Goal: Task Accomplishment & Management: Manage account settings

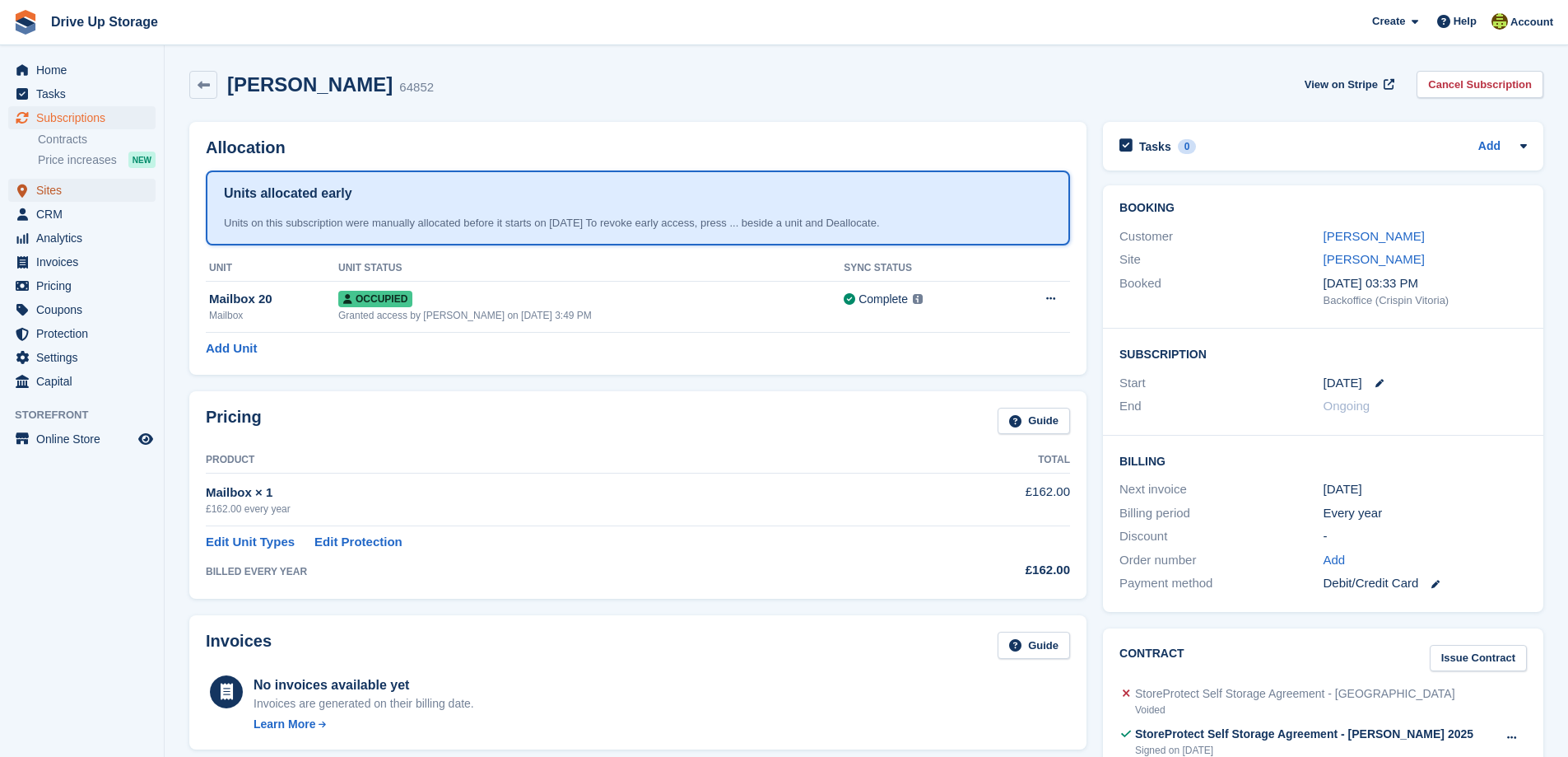
click at [52, 189] on span "Sites" at bounding box center [86, 190] width 99 height 23
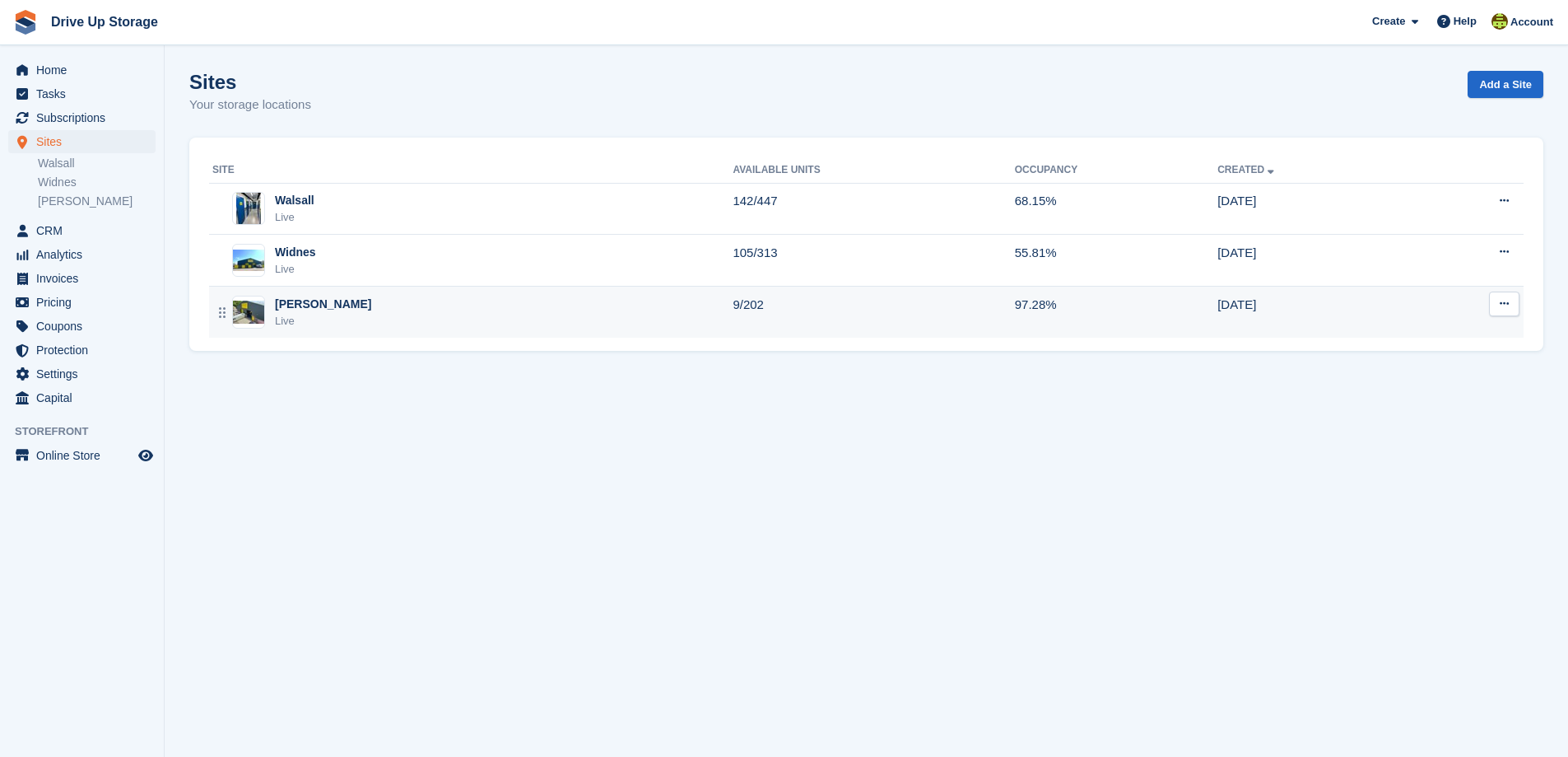
click at [326, 312] on div "[PERSON_NAME] Live" at bounding box center [473, 312] width 520 height 34
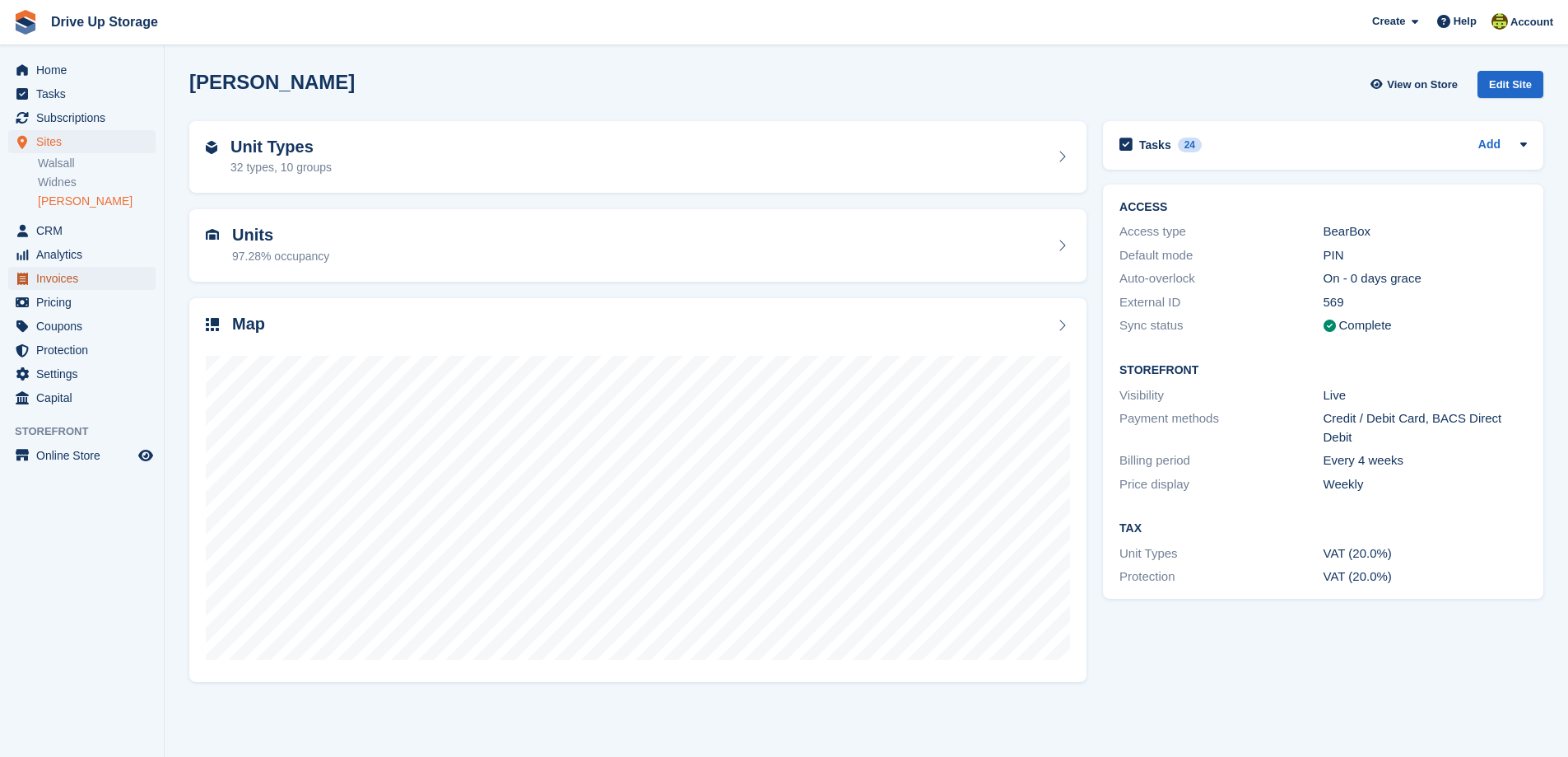
click at [70, 273] on span "Invoices" at bounding box center [86, 278] width 99 height 23
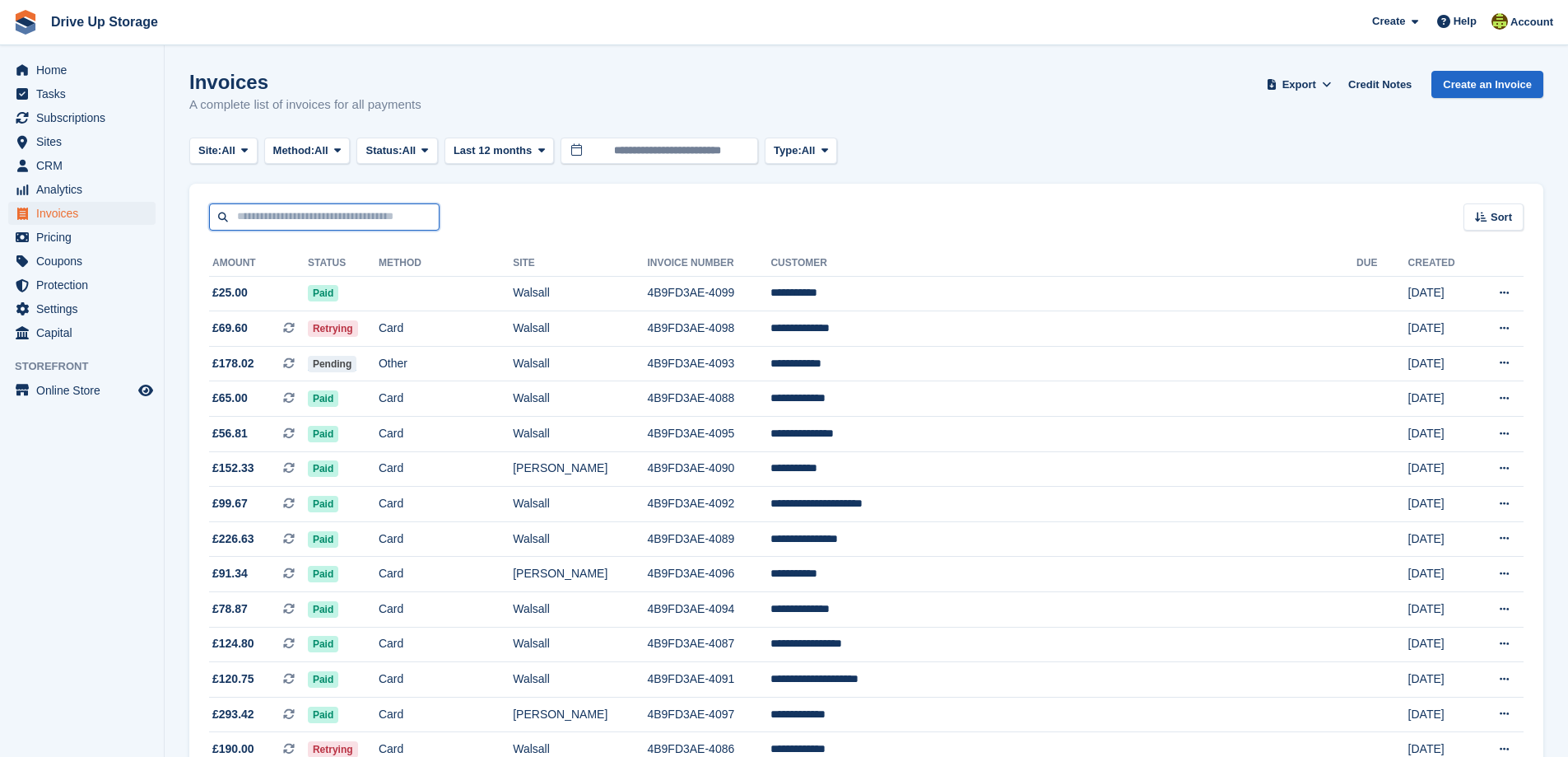
click at [261, 219] on input "text" at bounding box center [324, 217] width 230 height 27
type input "**********"
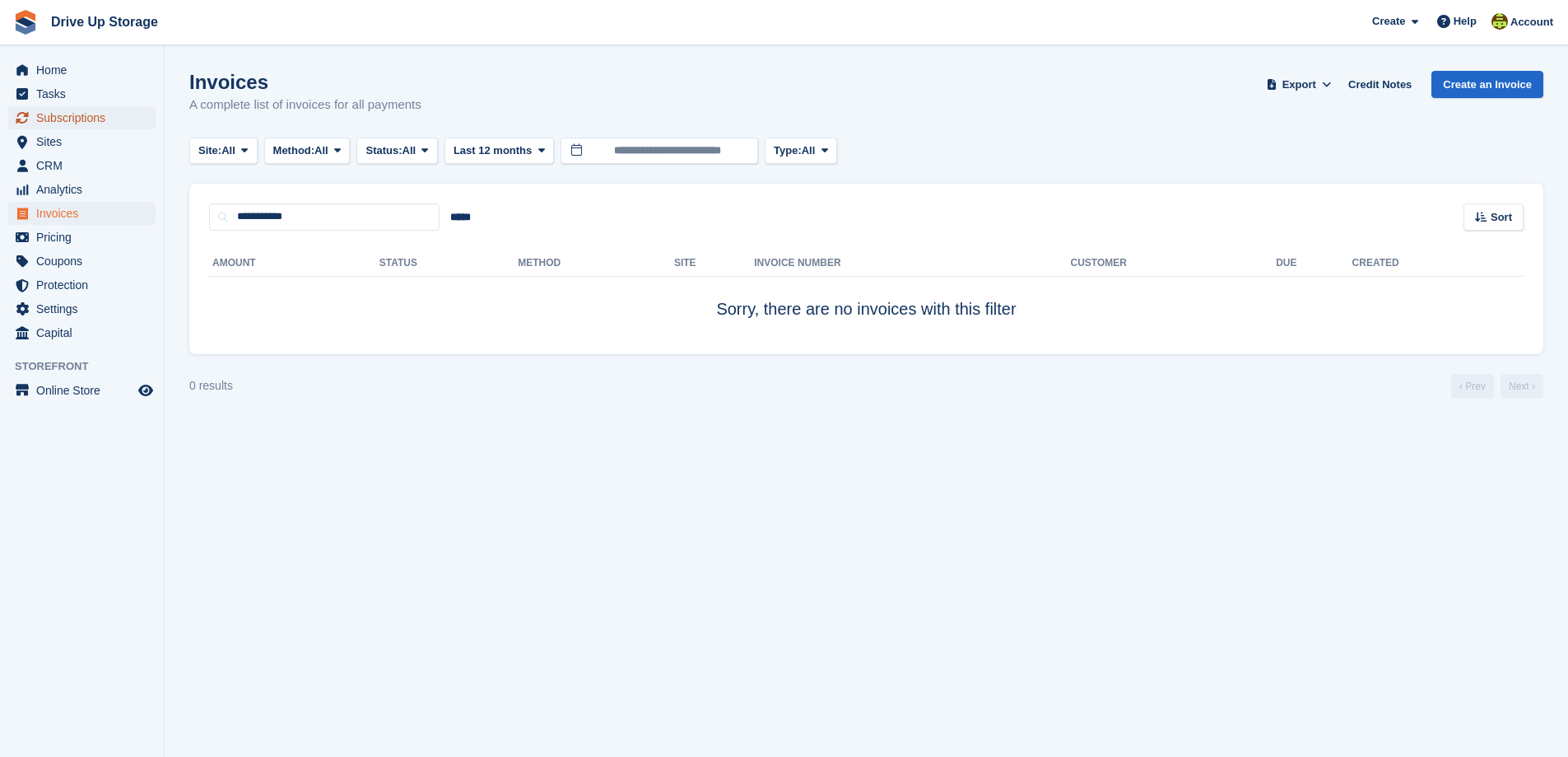
click at [57, 120] on span "Subscriptions" at bounding box center [86, 118] width 99 height 23
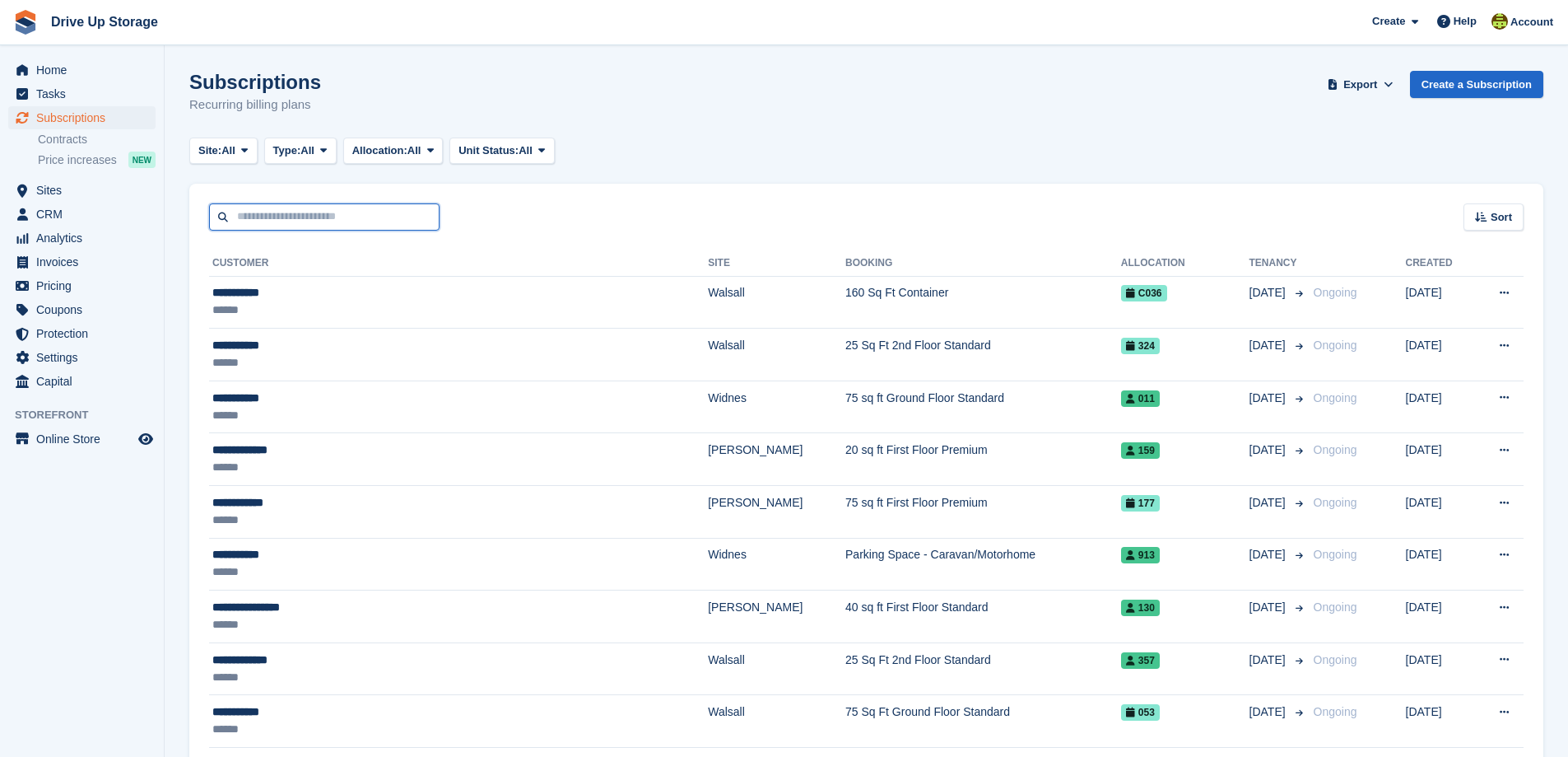
click at [268, 219] on input "text" at bounding box center [324, 217] width 230 height 27
type input "**********"
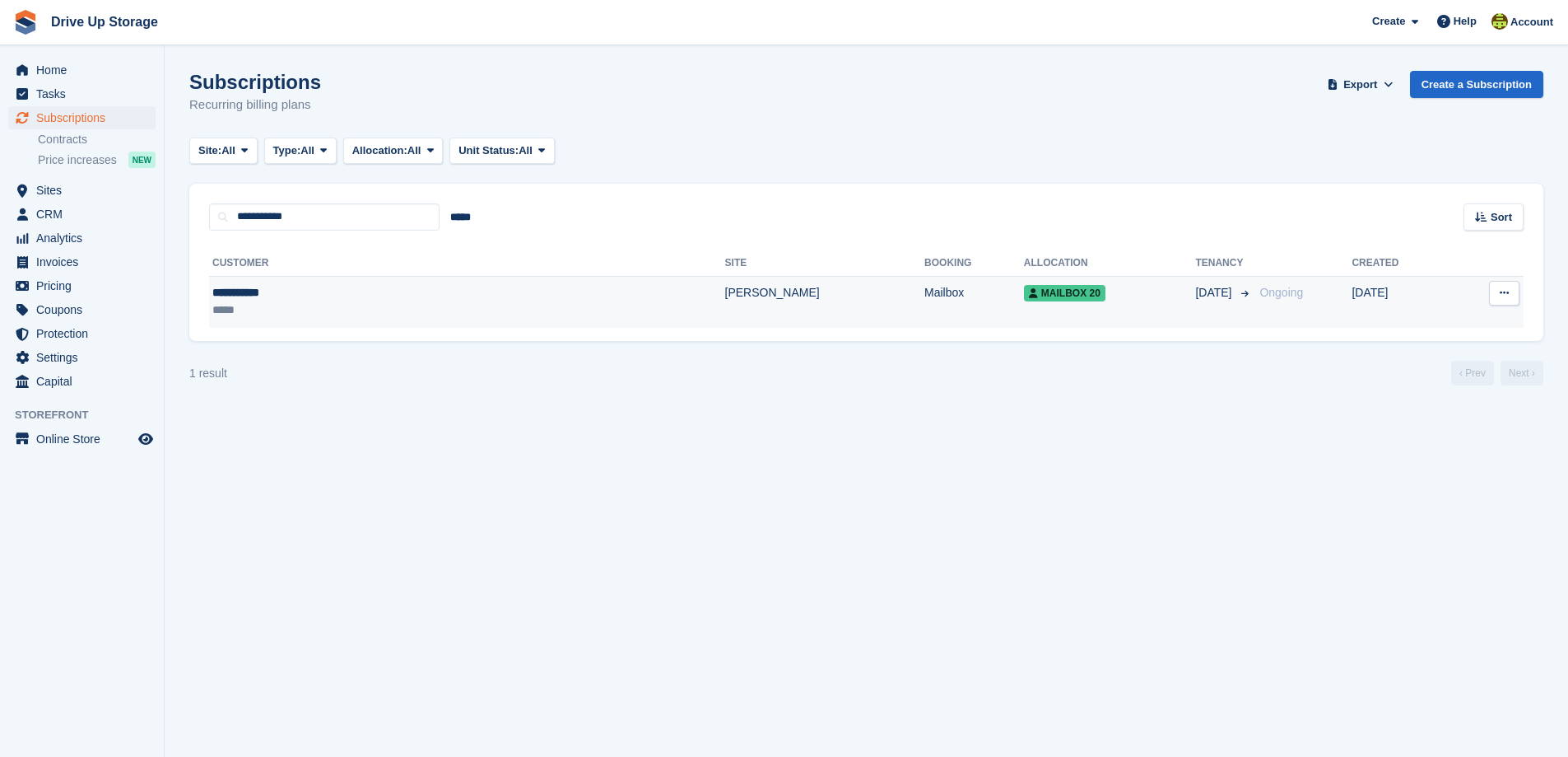
click at [422, 288] on div "**********" at bounding box center [333, 292] width 241 height 17
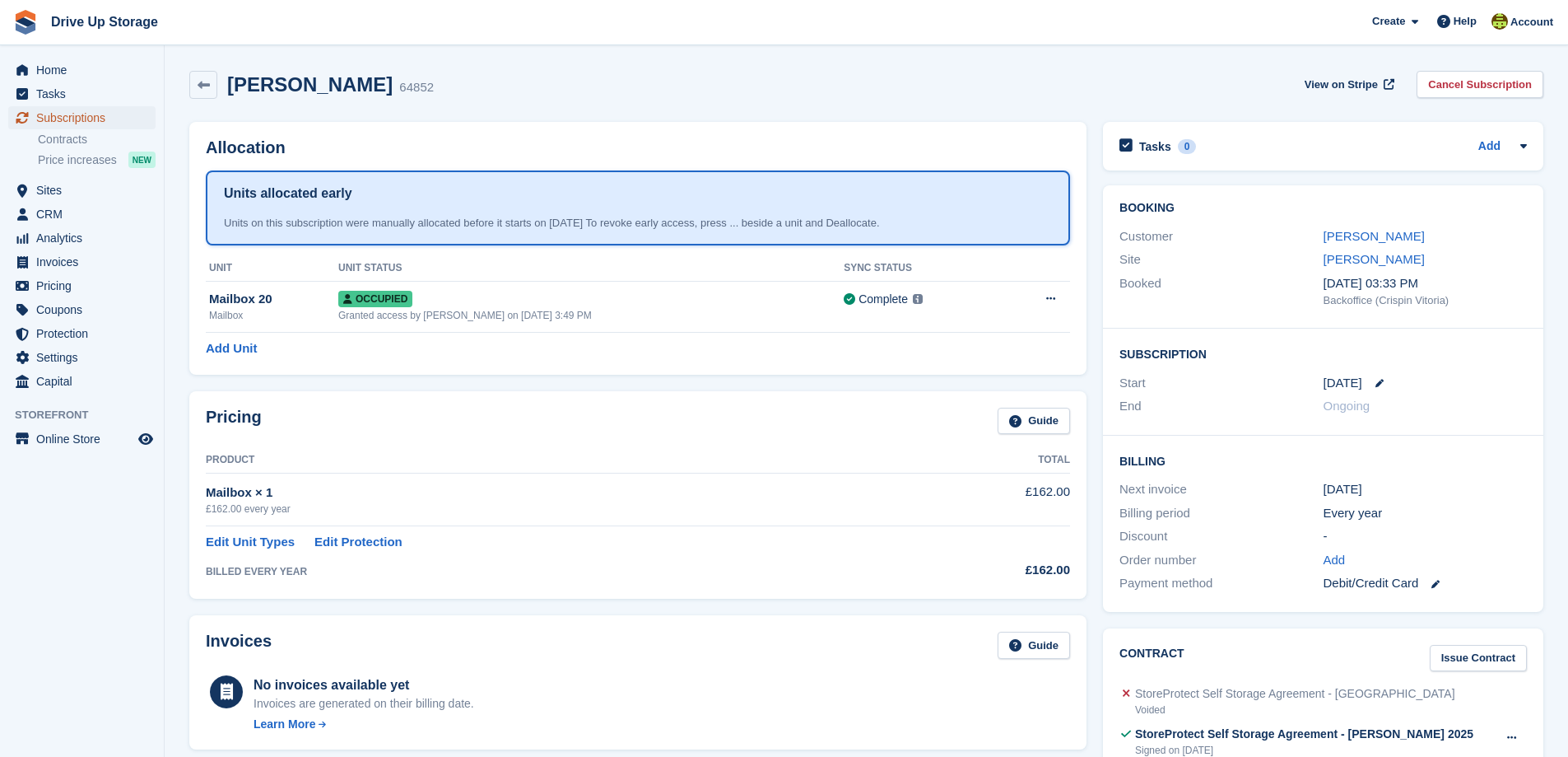
click at [61, 116] on span "Subscriptions" at bounding box center [86, 118] width 99 height 23
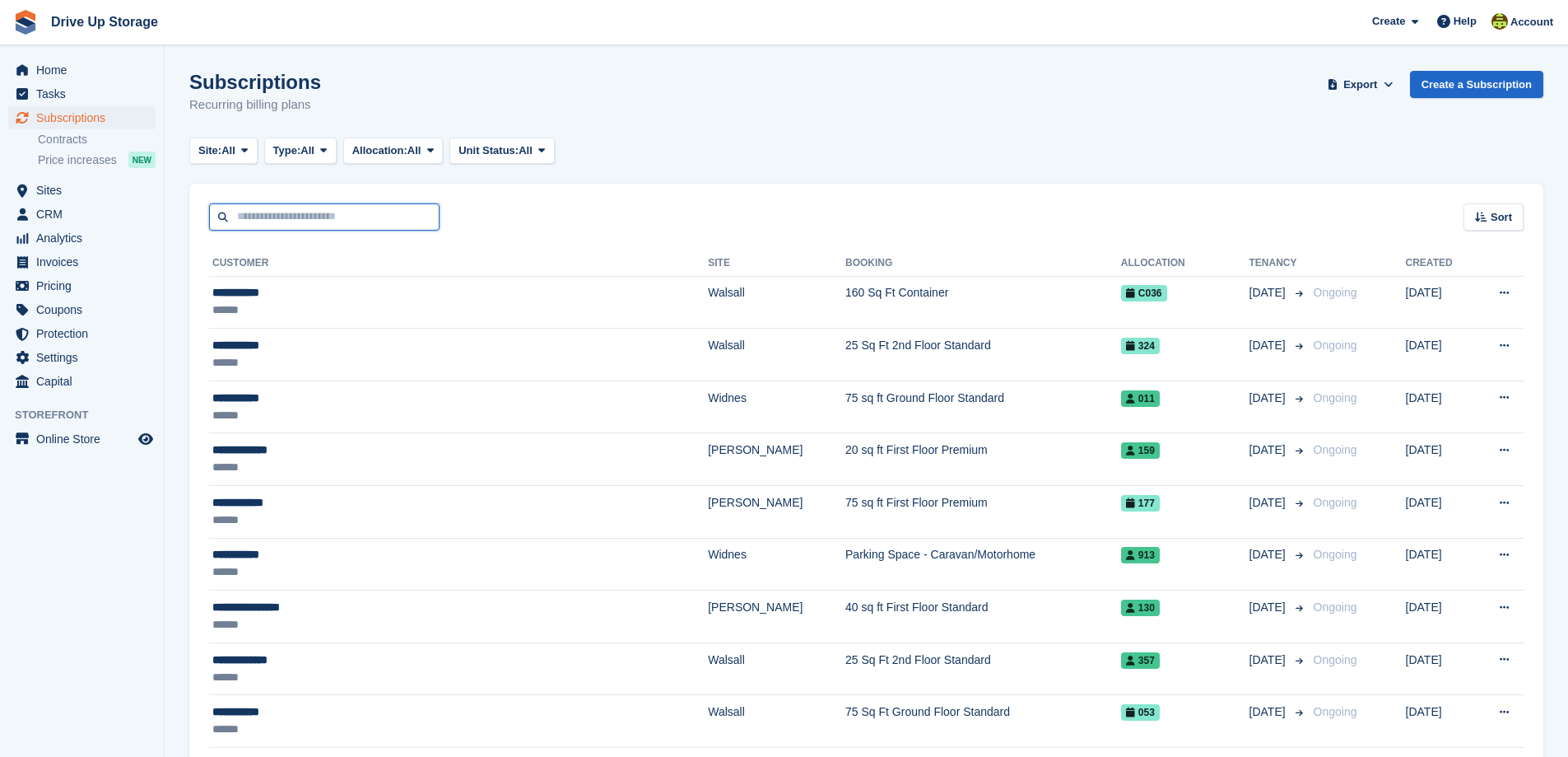
click at [296, 219] on input "text" at bounding box center [324, 217] width 230 height 27
type input "*******"
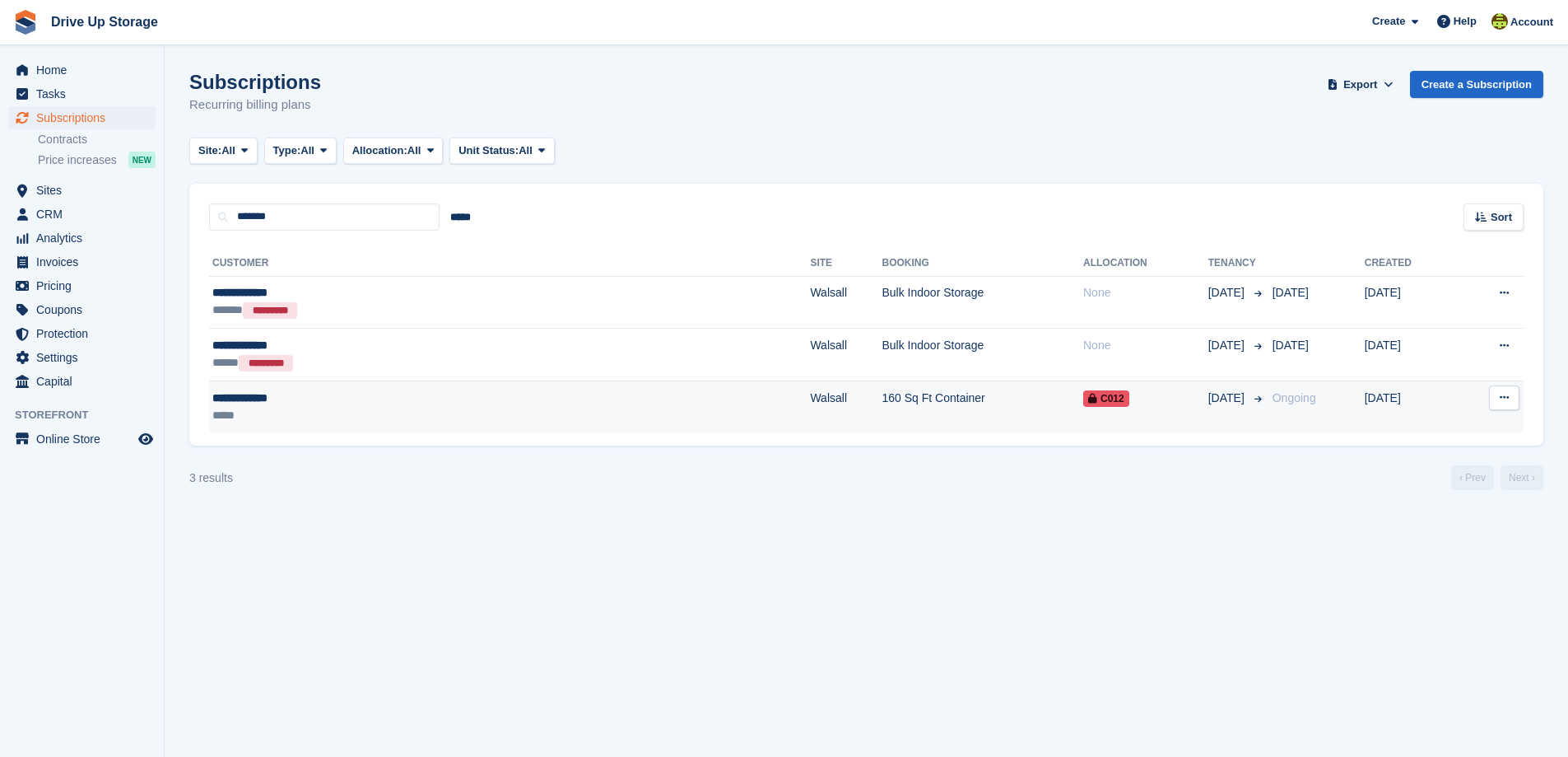
click at [307, 409] on div "*****" at bounding box center [365, 415] width 305 height 17
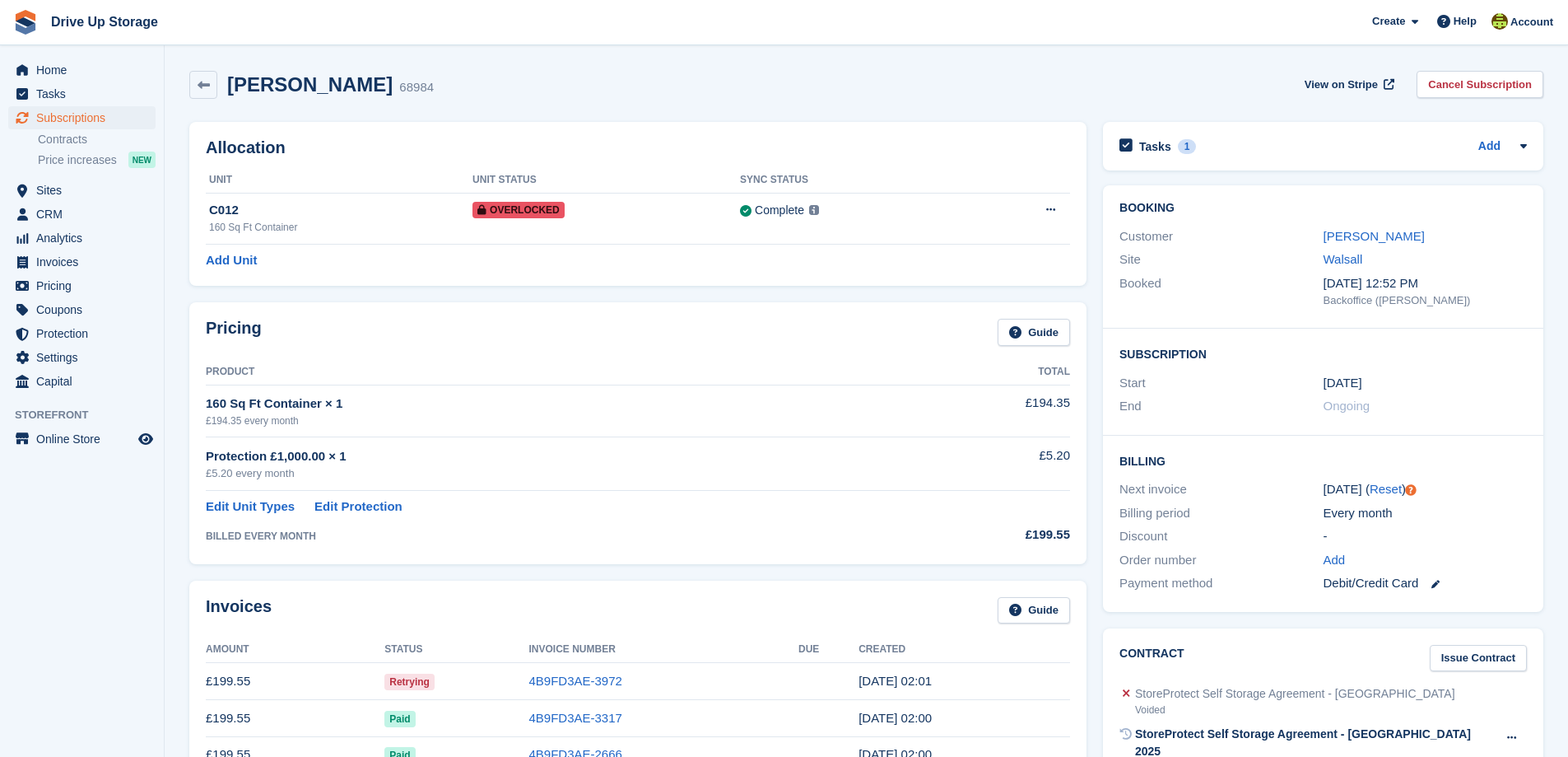
scroll to position [165, 0]
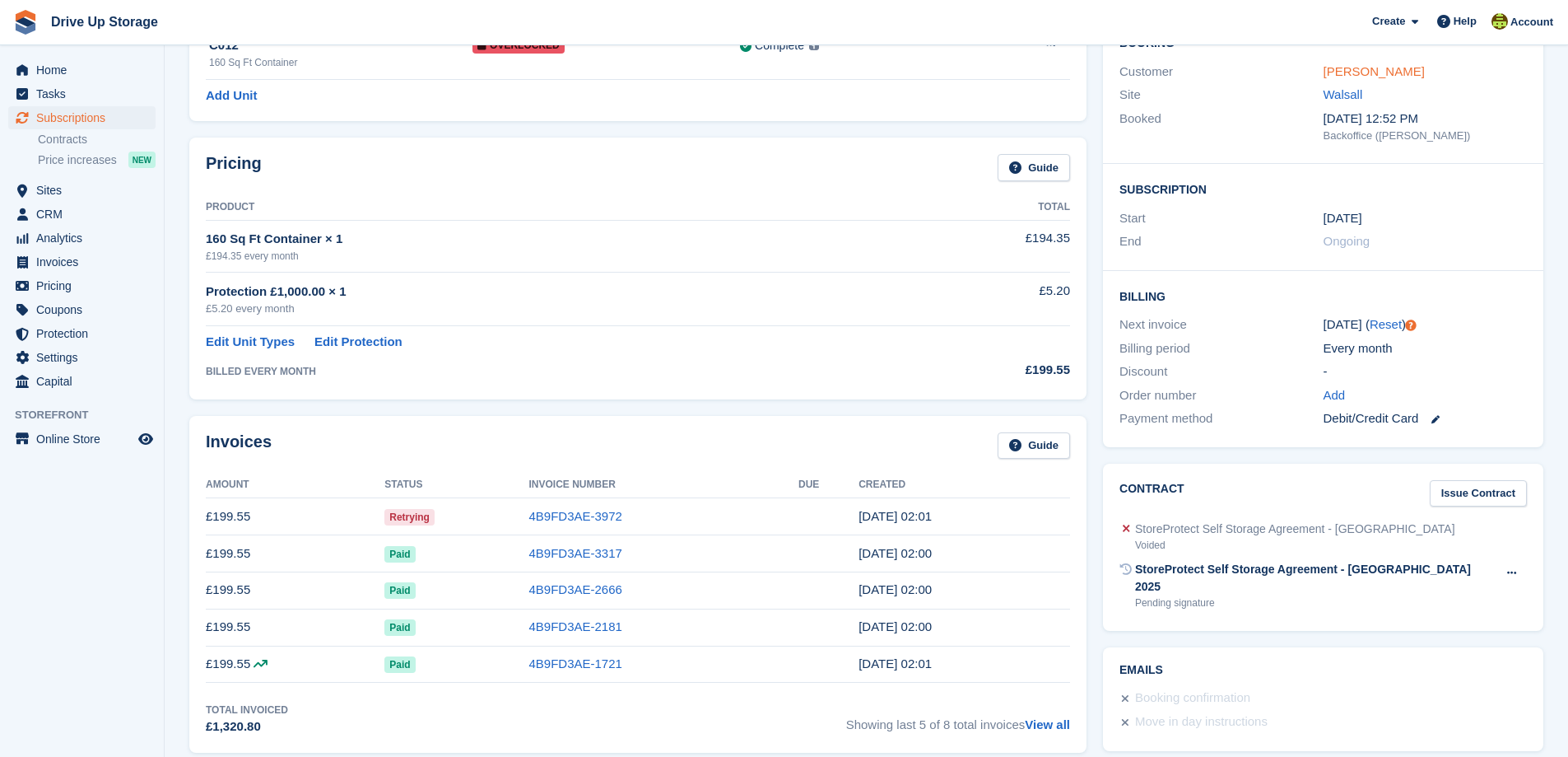
click at [1331, 70] on link "[PERSON_NAME]" at bounding box center [1374, 71] width 101 height 14
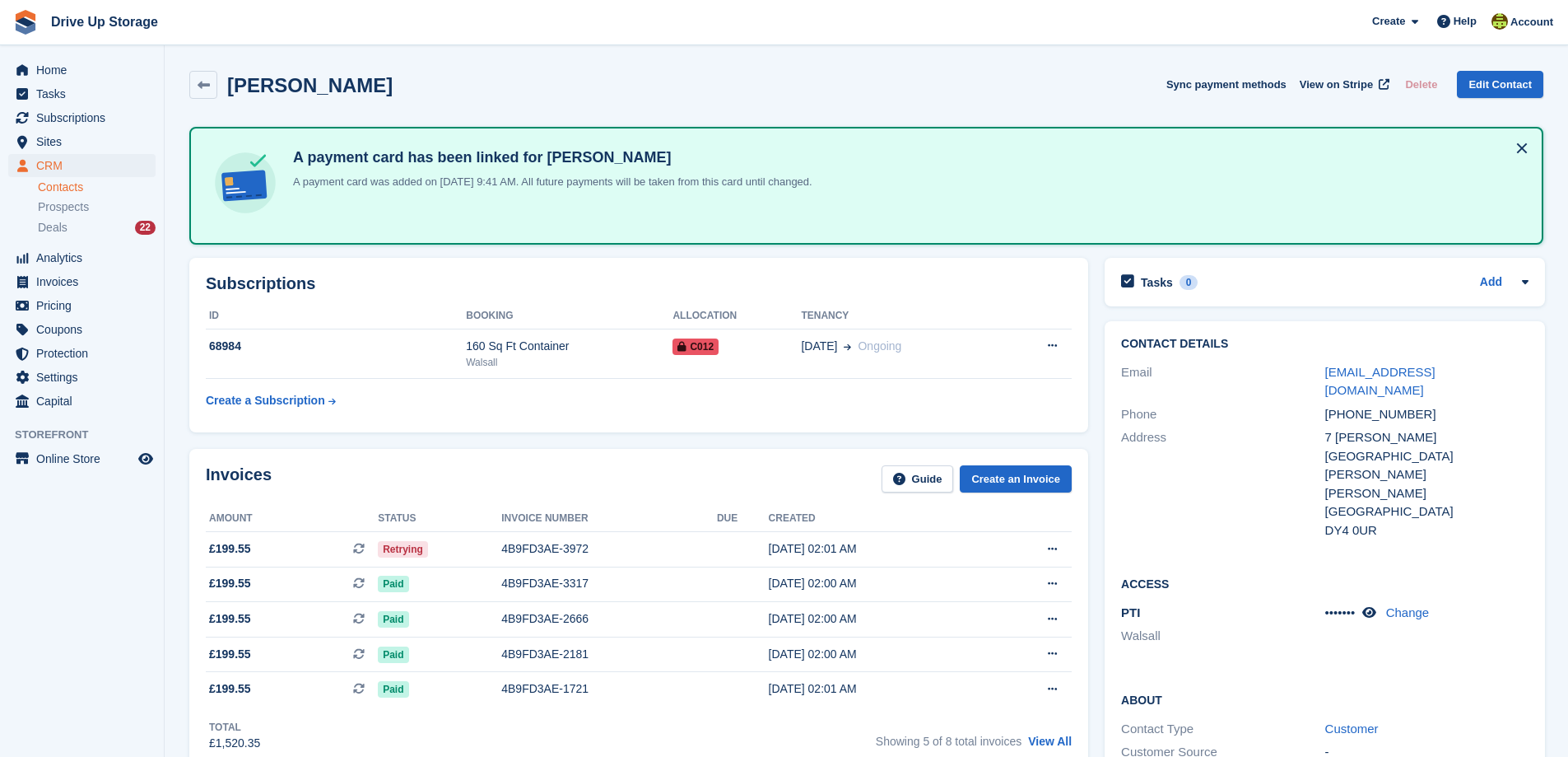
scroll to position [411, 0]
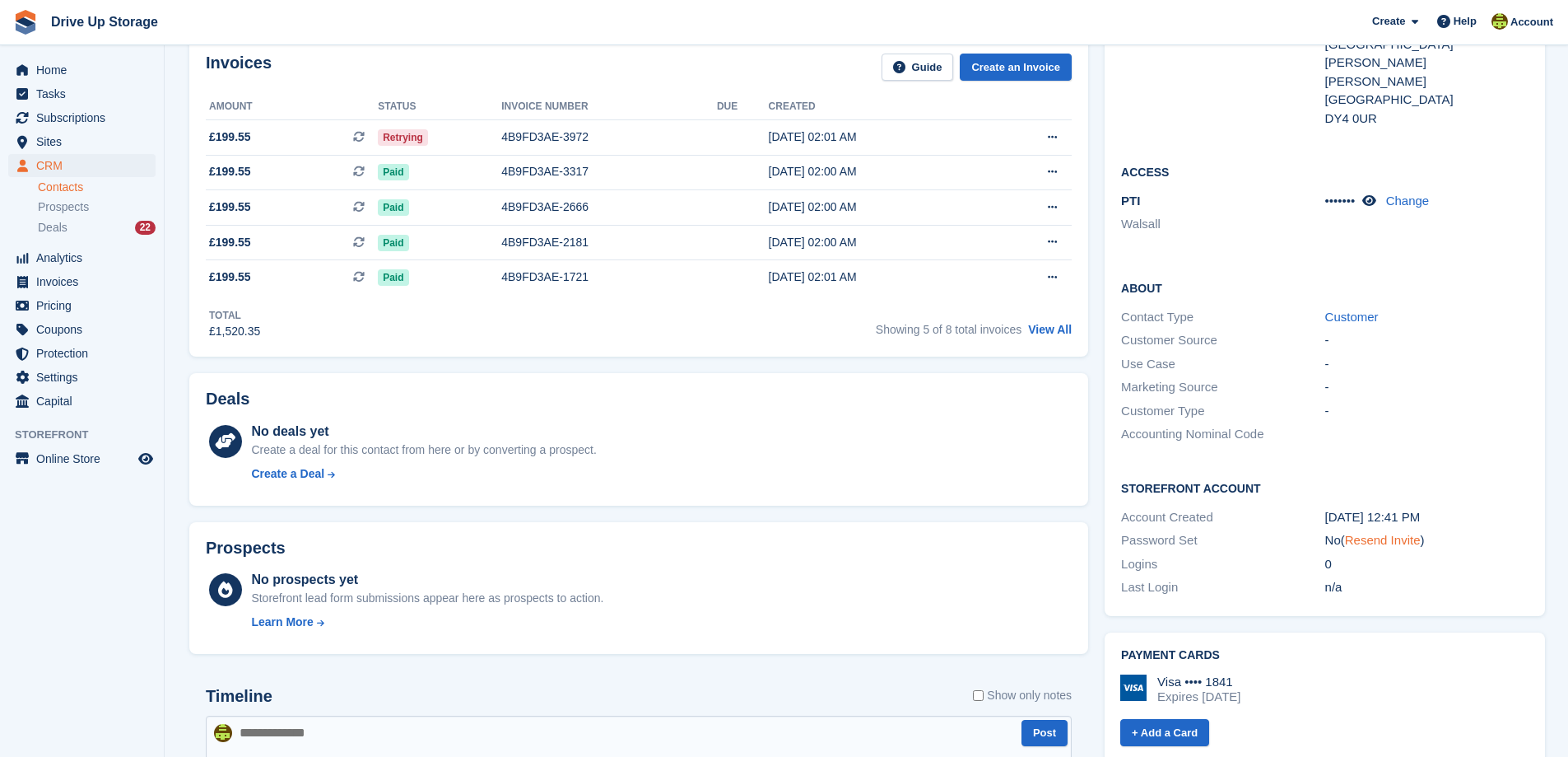
click at [1369, 533] on link "Resend Invite" at bounding box center [1383, 539] width 76 height 14
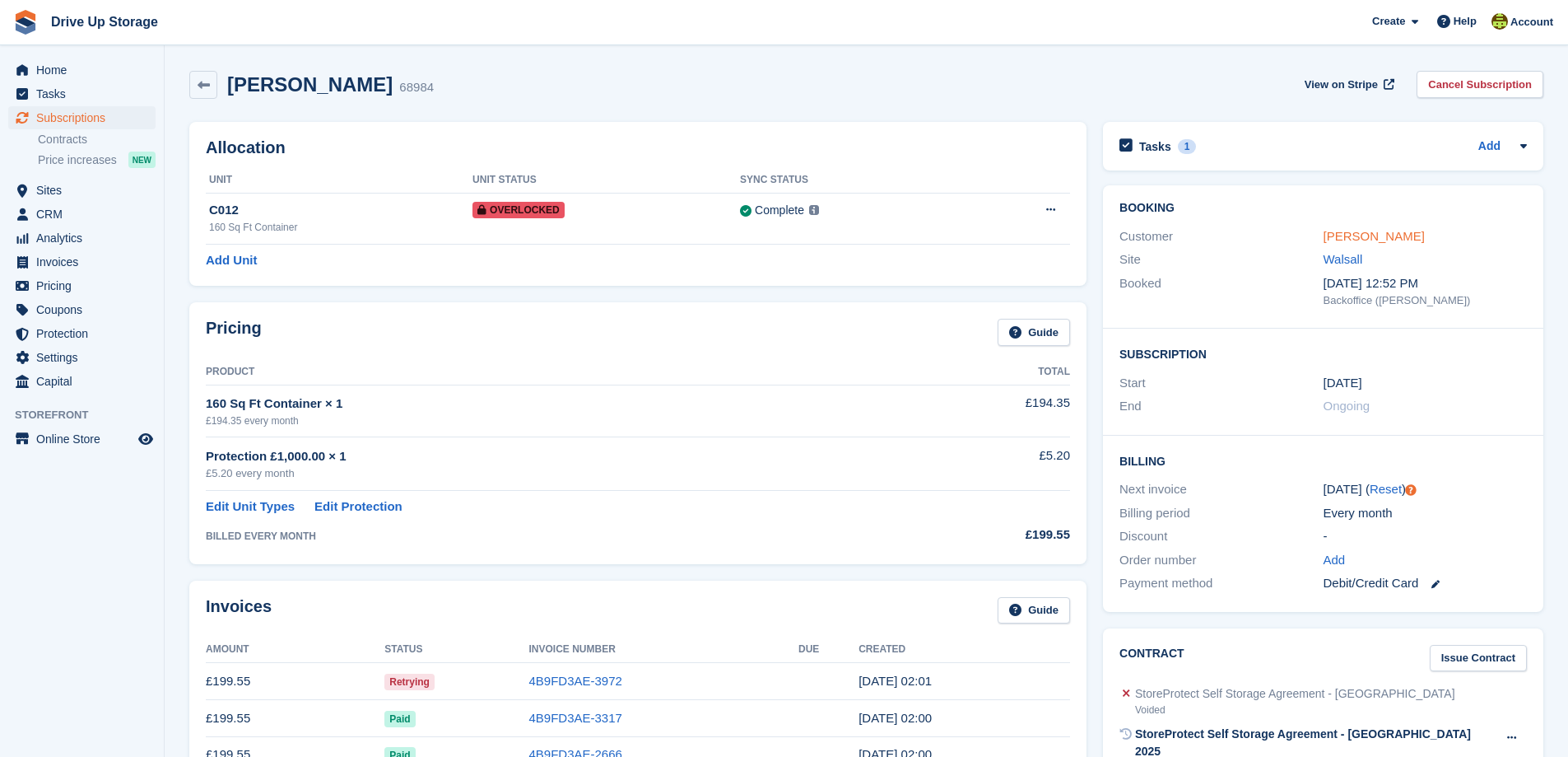
click at [1344, 236] on link "Peter Shilton" at bounding box center [1374, 235] width 101 height 14
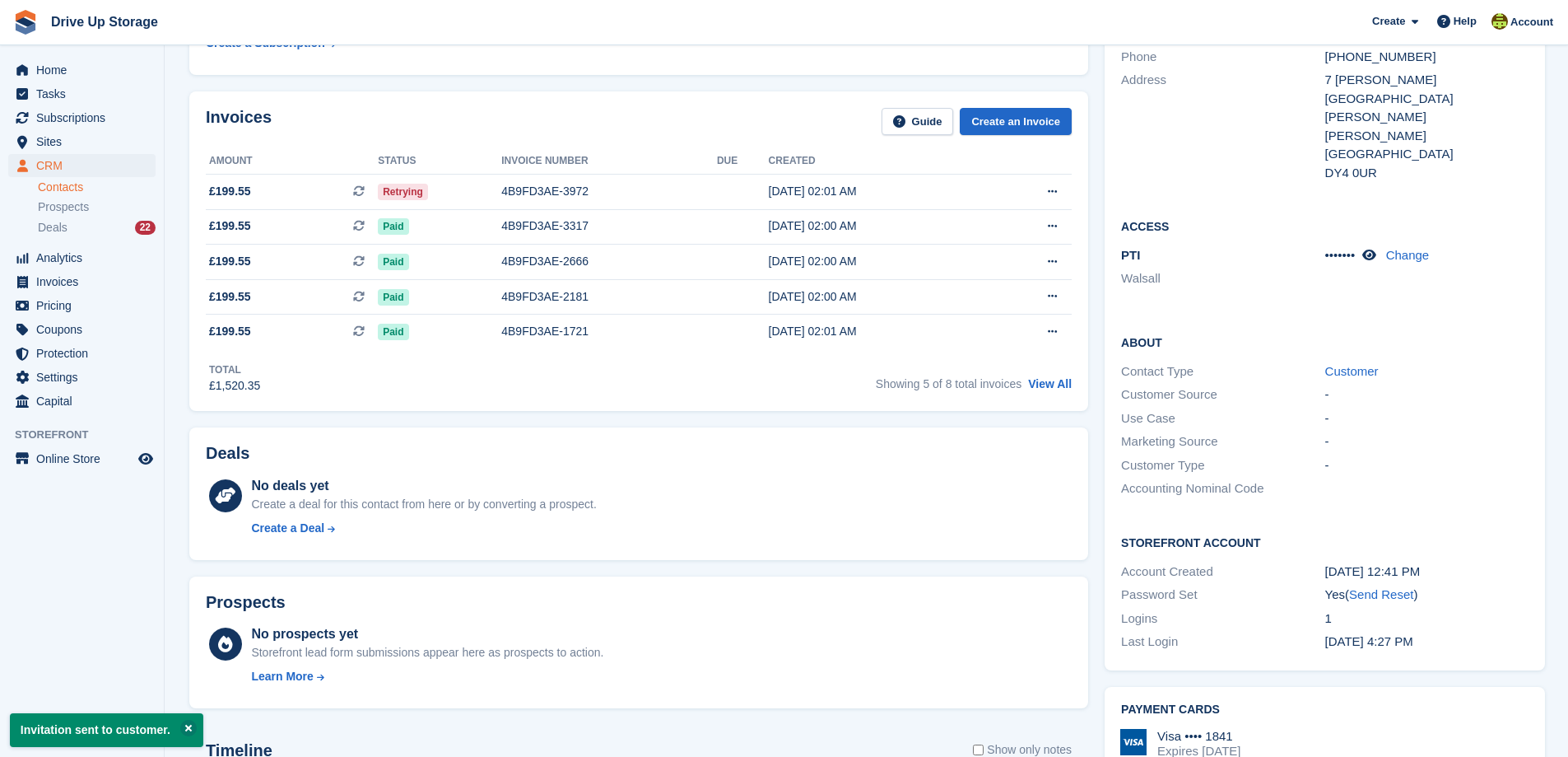
scroll to position [494, 0]
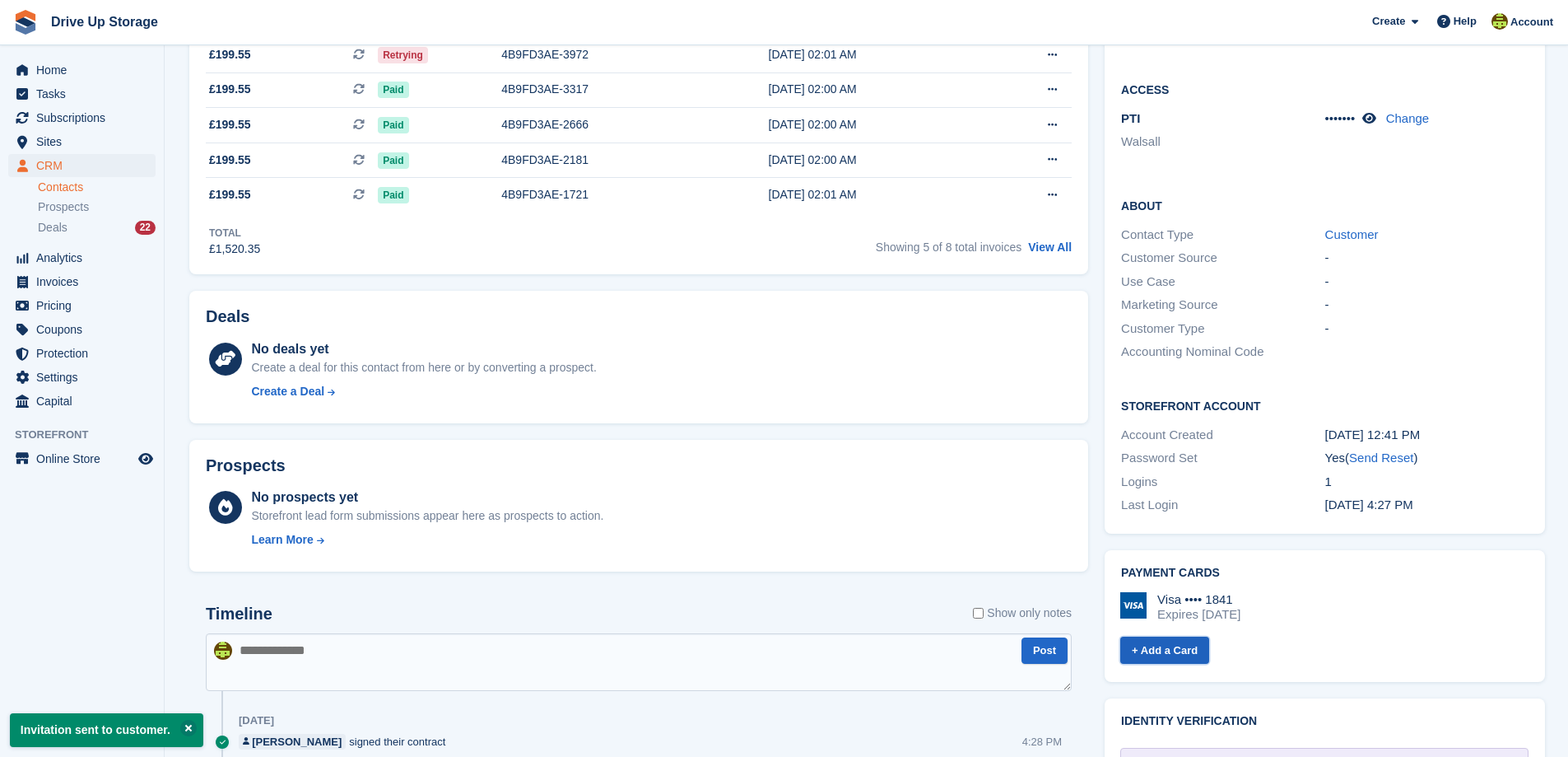
click at [1146, 637] on link "+ Add a Card" at bounding box center [1164, 650] width 89 height 27
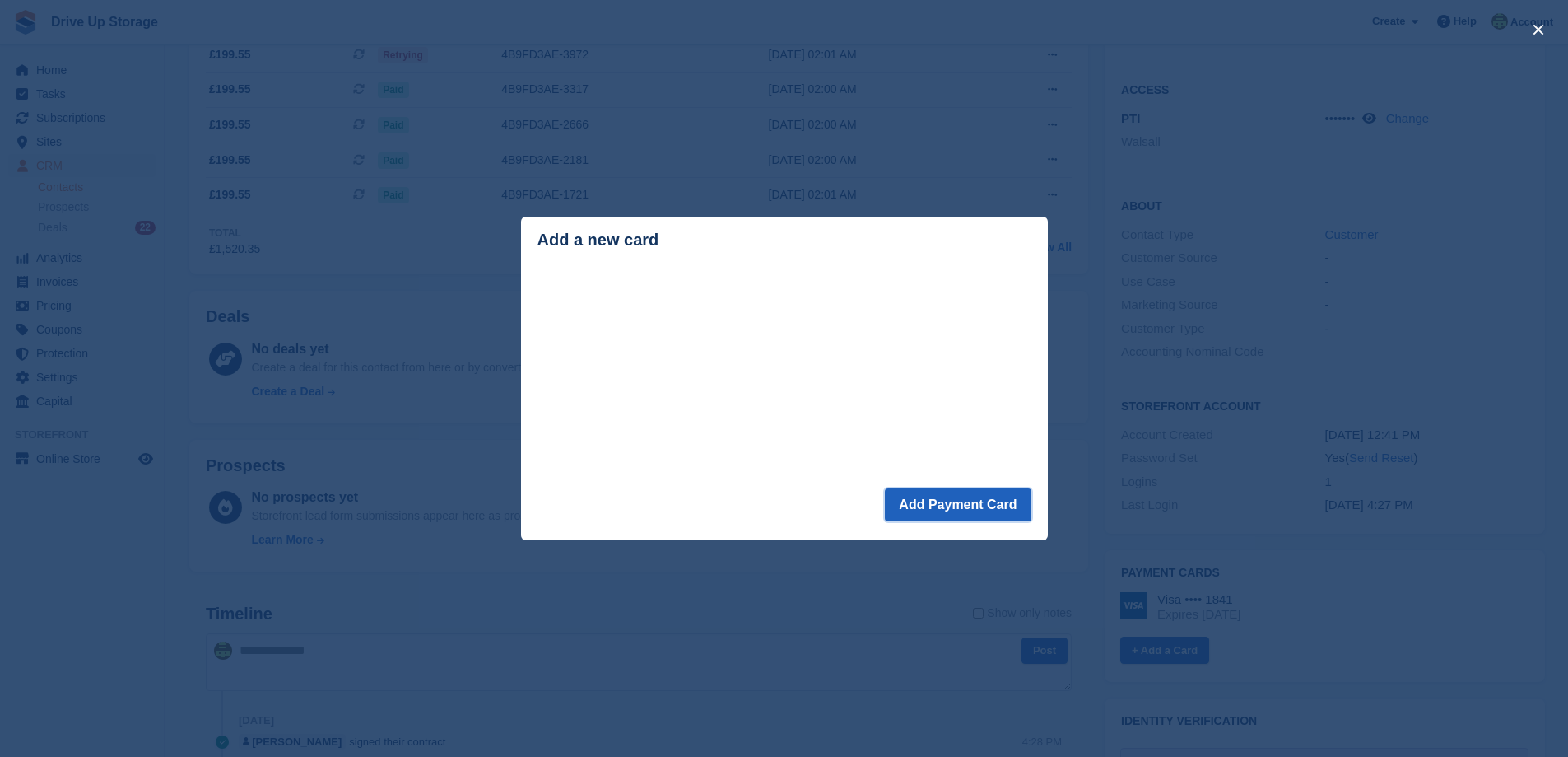
click at [923, 500] on button "Add Payment Card" at bounding box center [957, 505] width 145 height 33
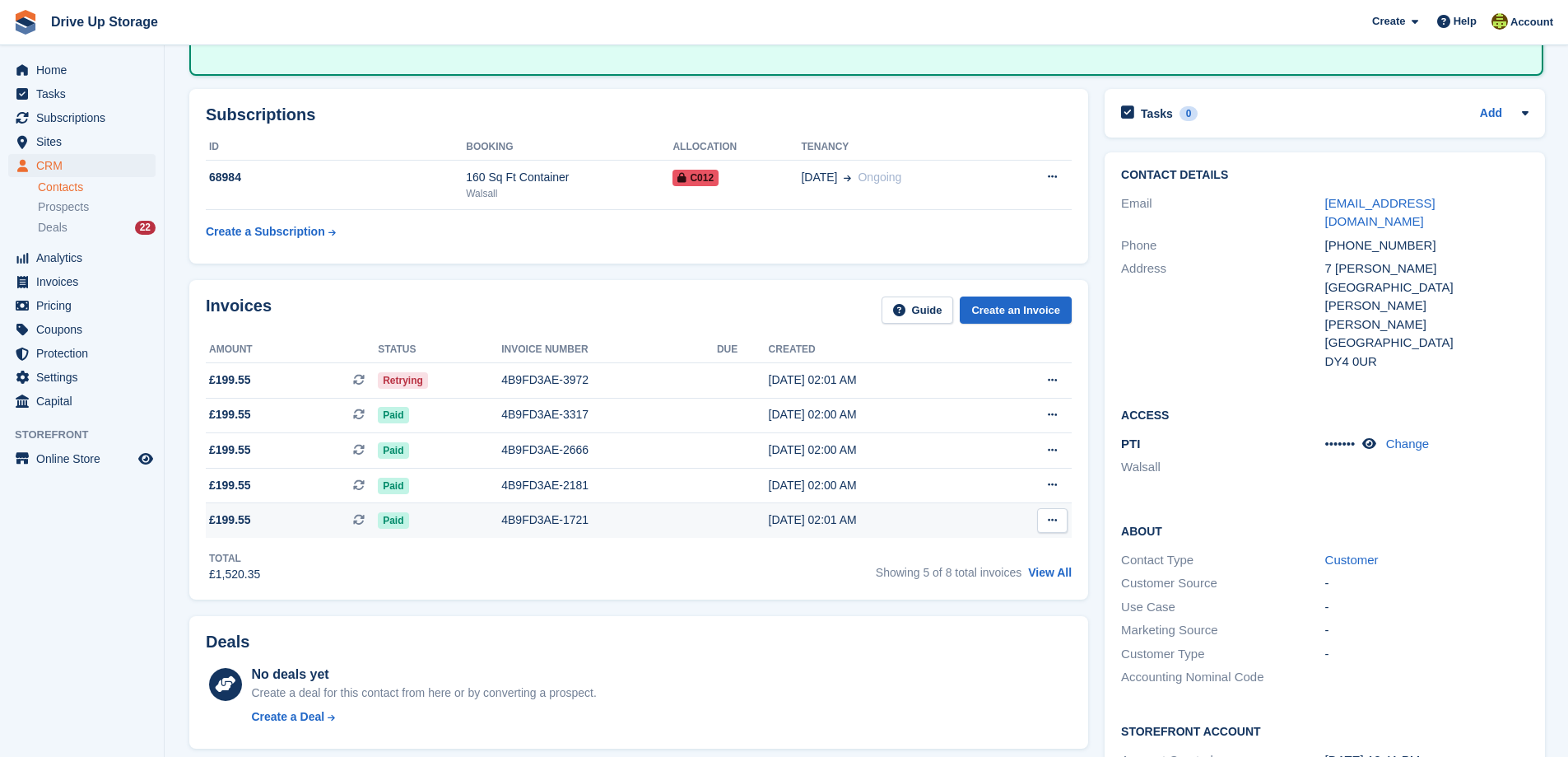
scroll to position [165, 0]
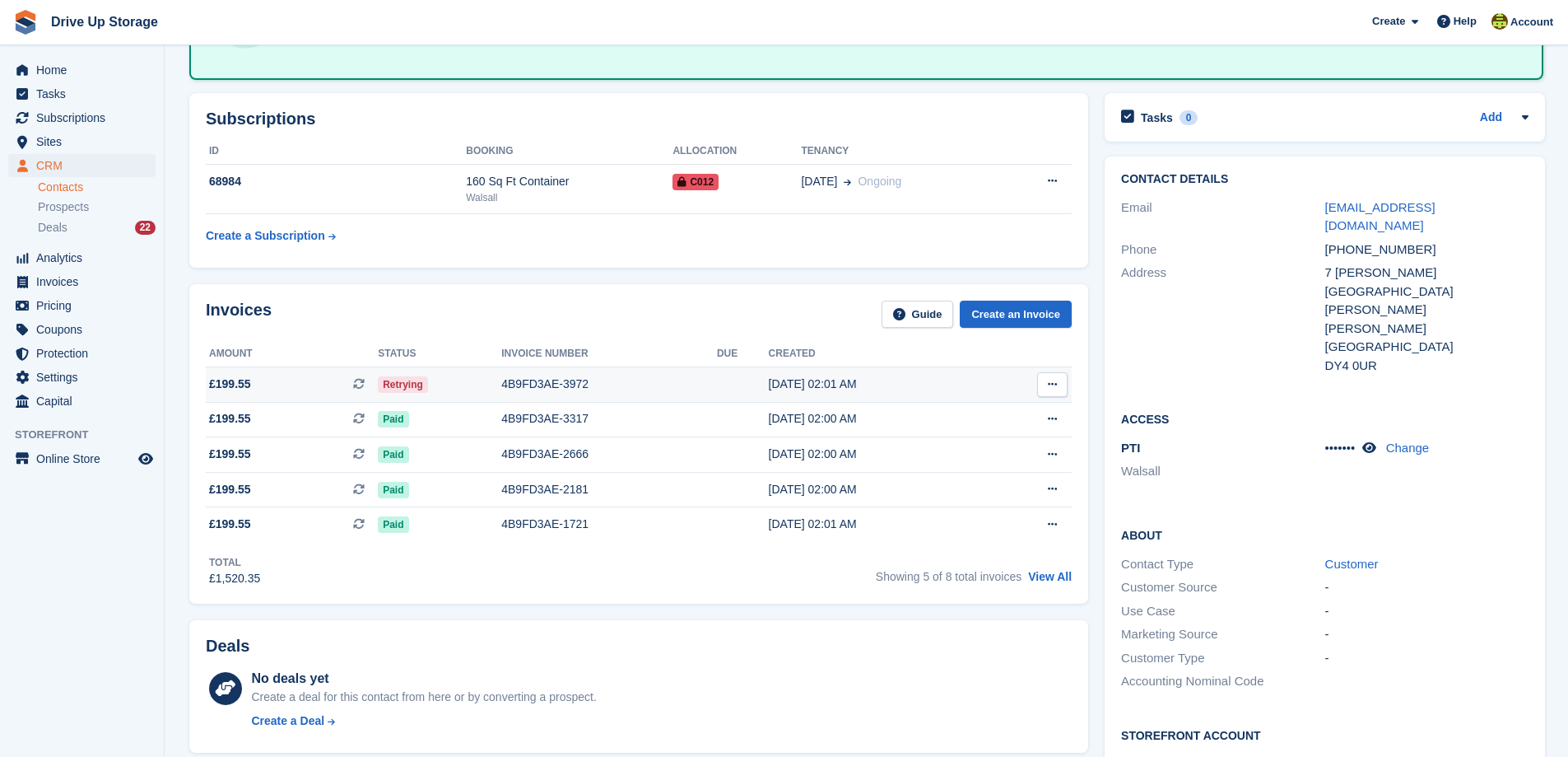
click at [557, 382] on div "4B9FD3AE-3972" at bounding box center [609, 384] width 216 height 17
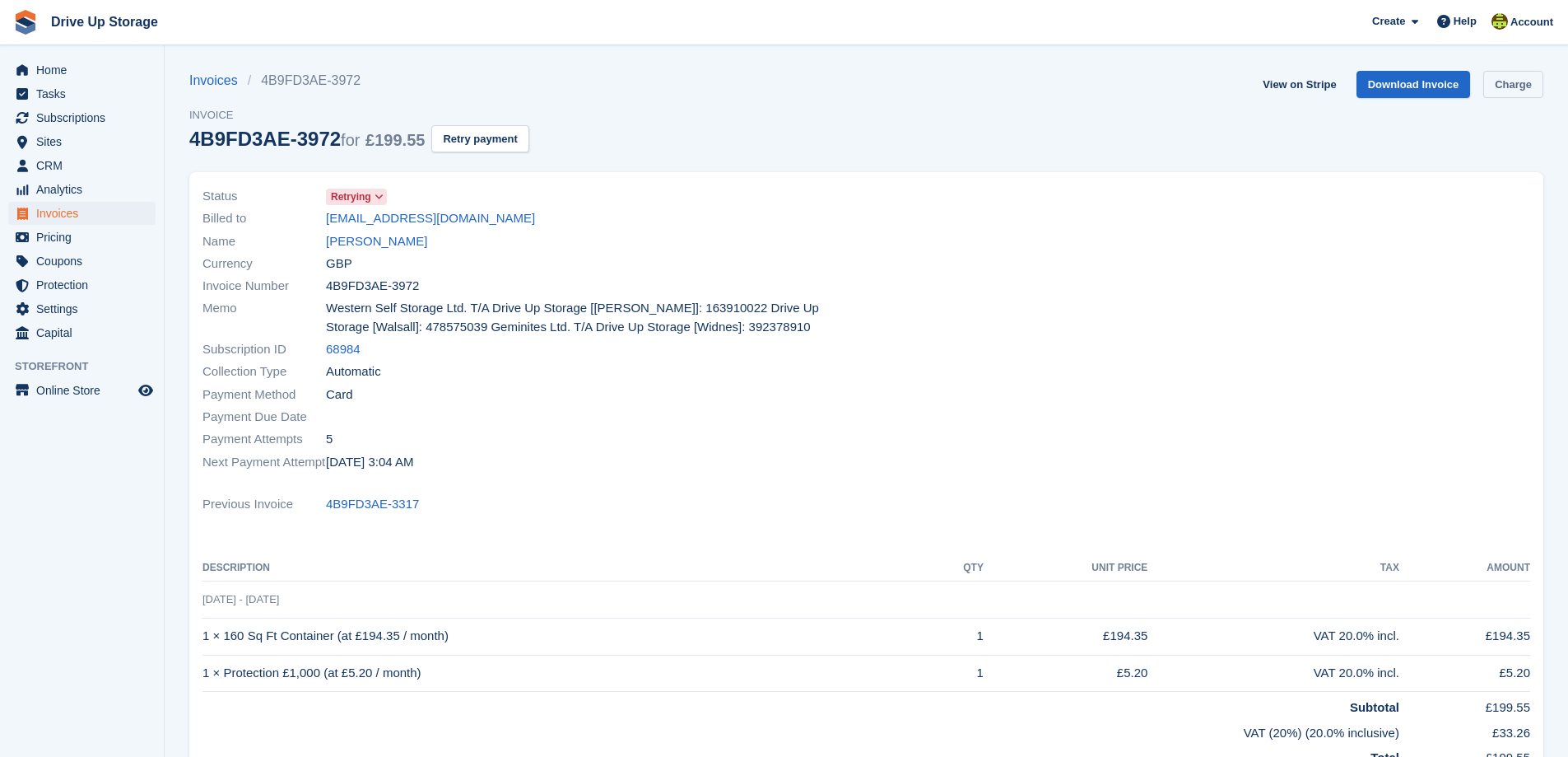
click at [1522, 79] on link "Charge" at bounding box center [1513, 84] width 60 height 27
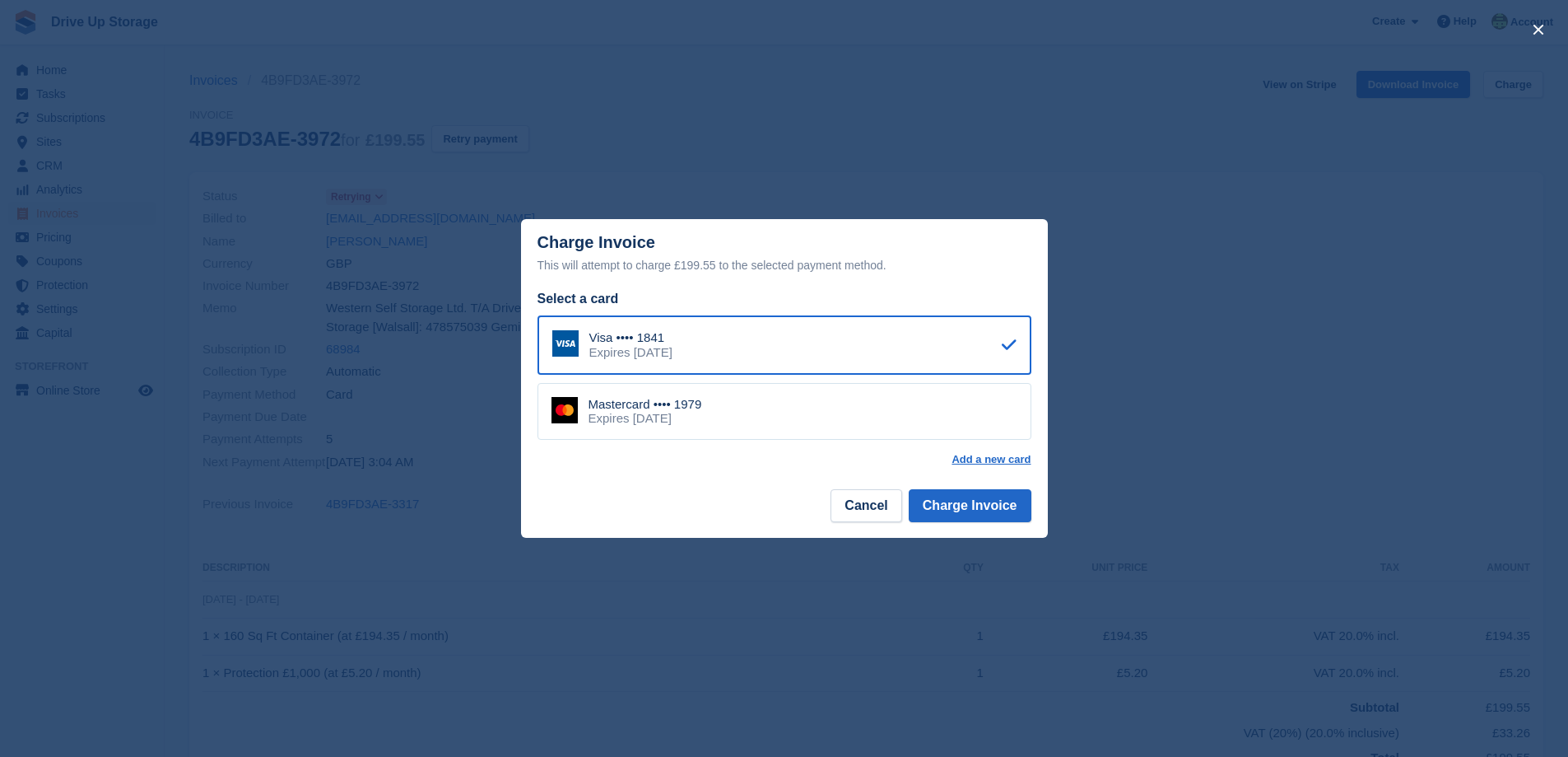
click at [700, 406] on div "Mastercard •••• 1979" at bounding box center [645, 405] width 114 height 15
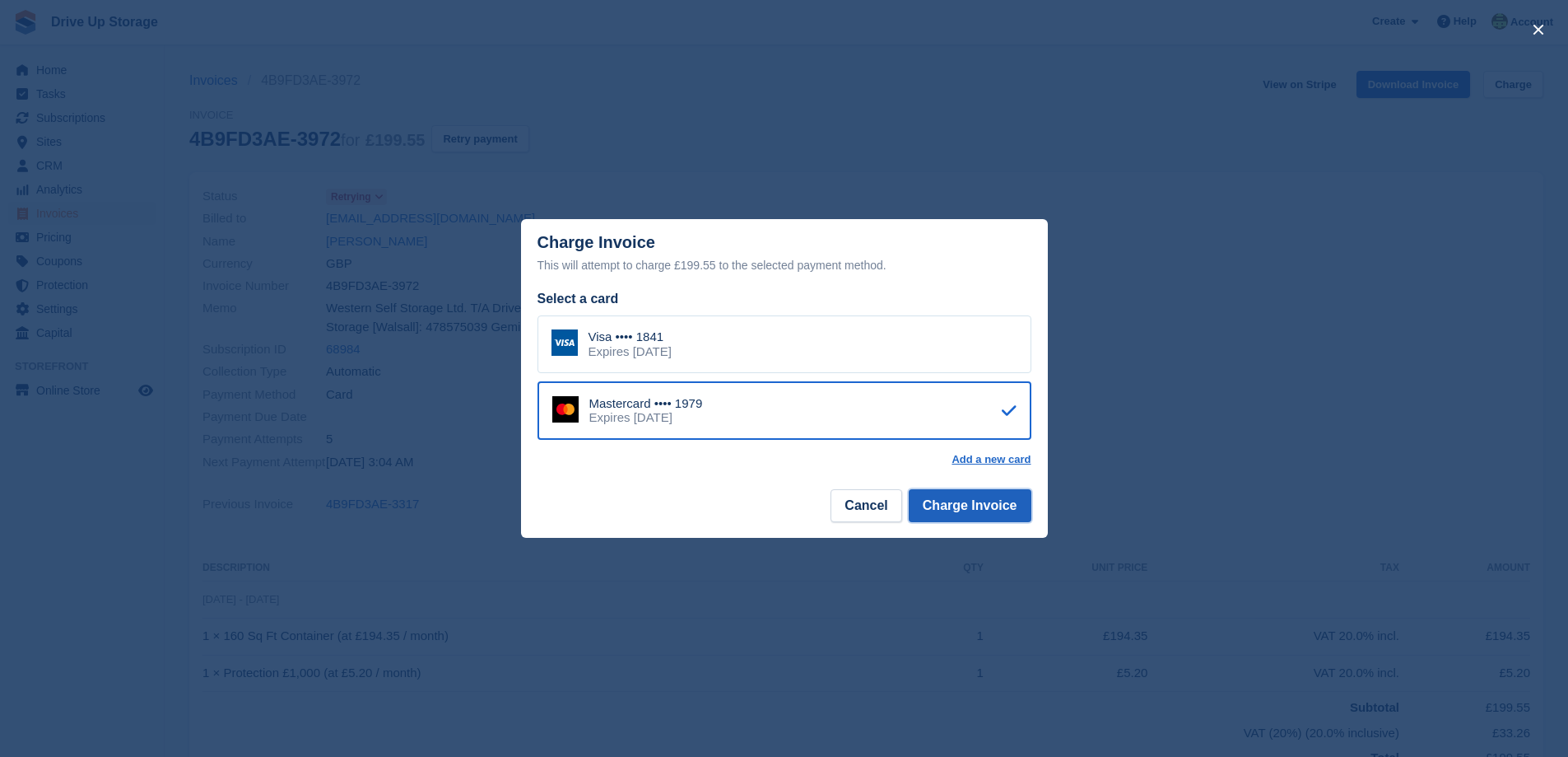
click at [966, 507] on button "Charge Invoice" at bounding box center [971, 506] width 123 height 33
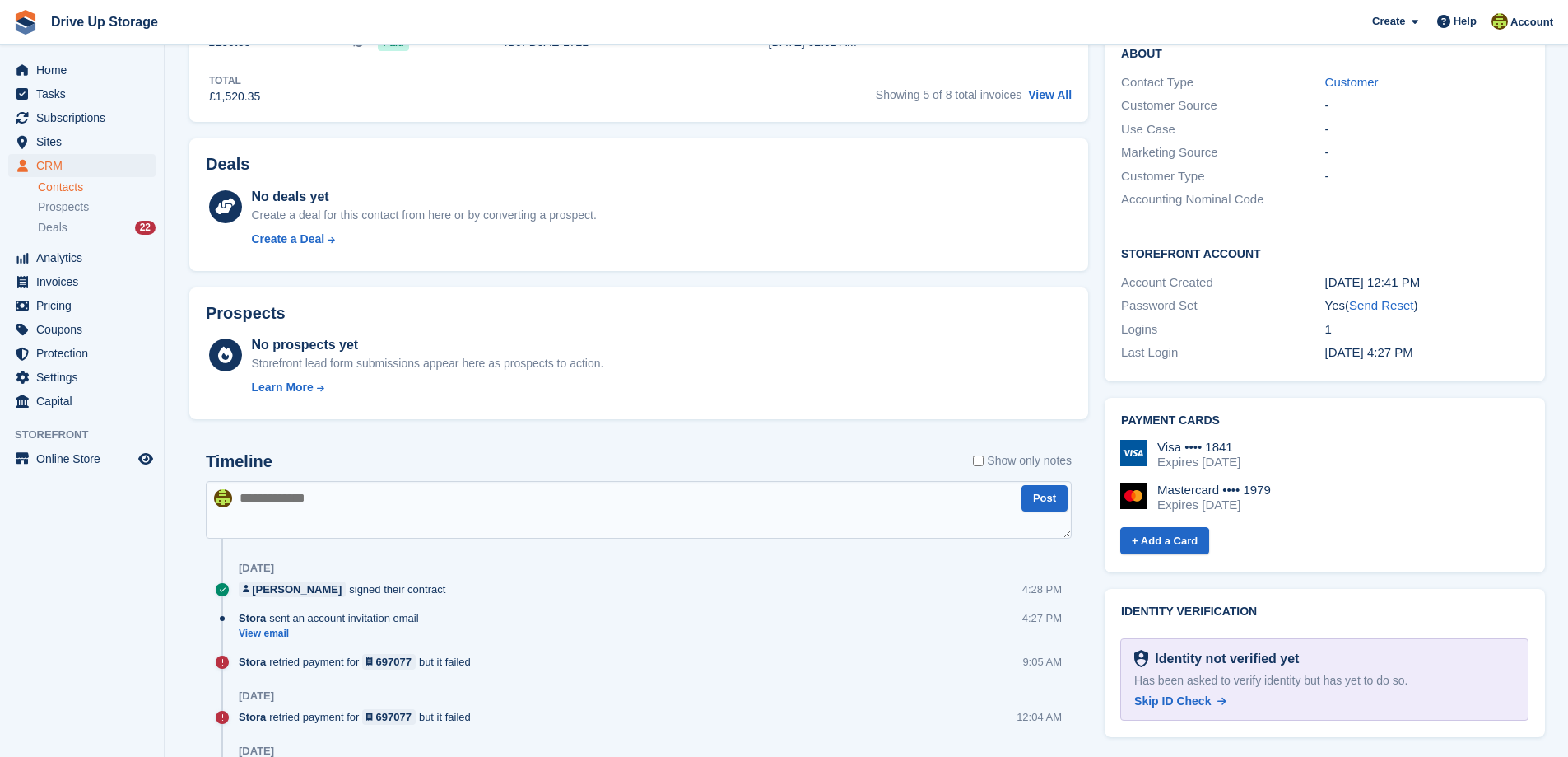
scroll to position [741, 0]
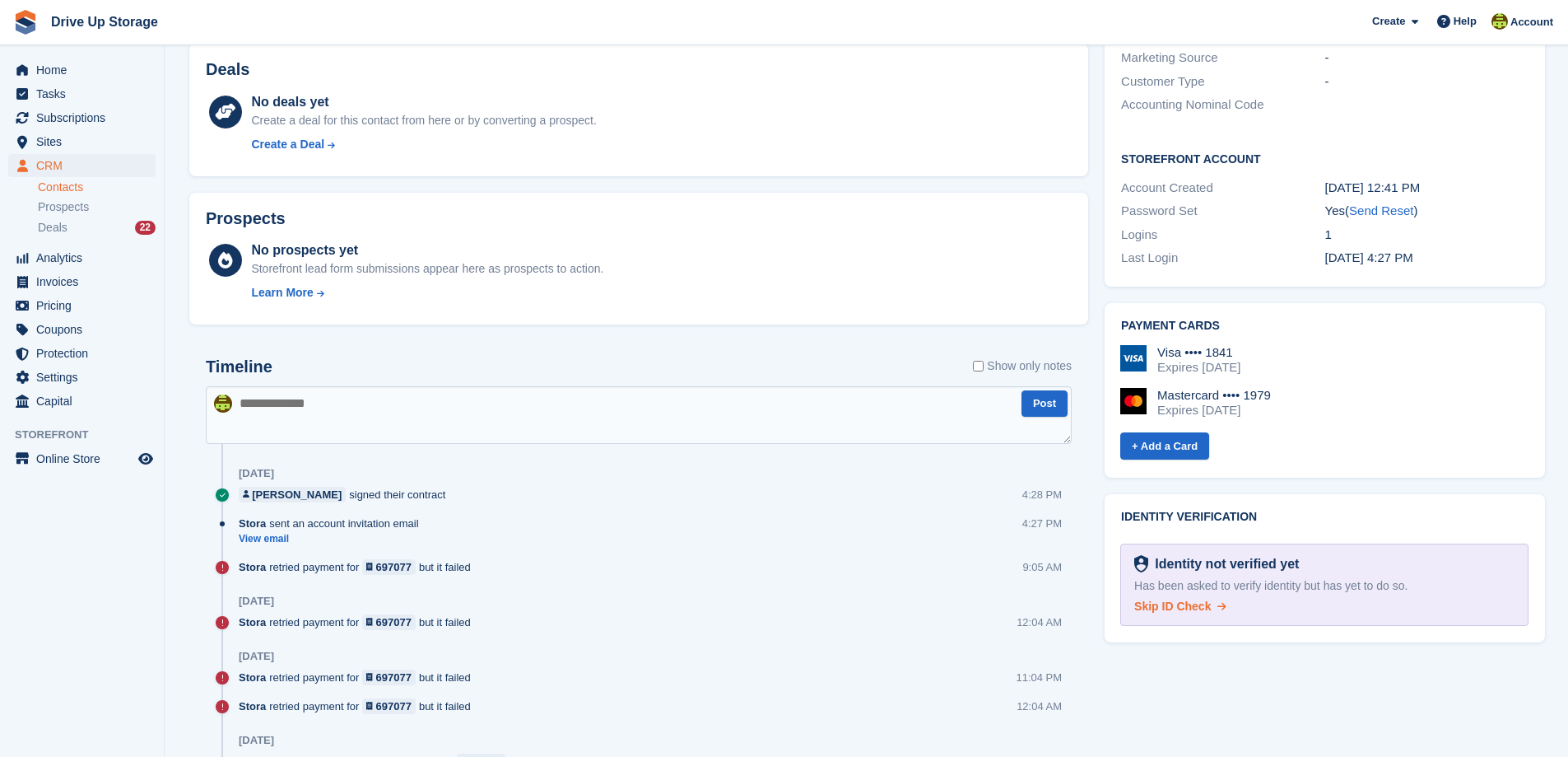
click at [1179, 599] on span "Skip ID Check" at bounding box center [1172, 606] width 76 height 13
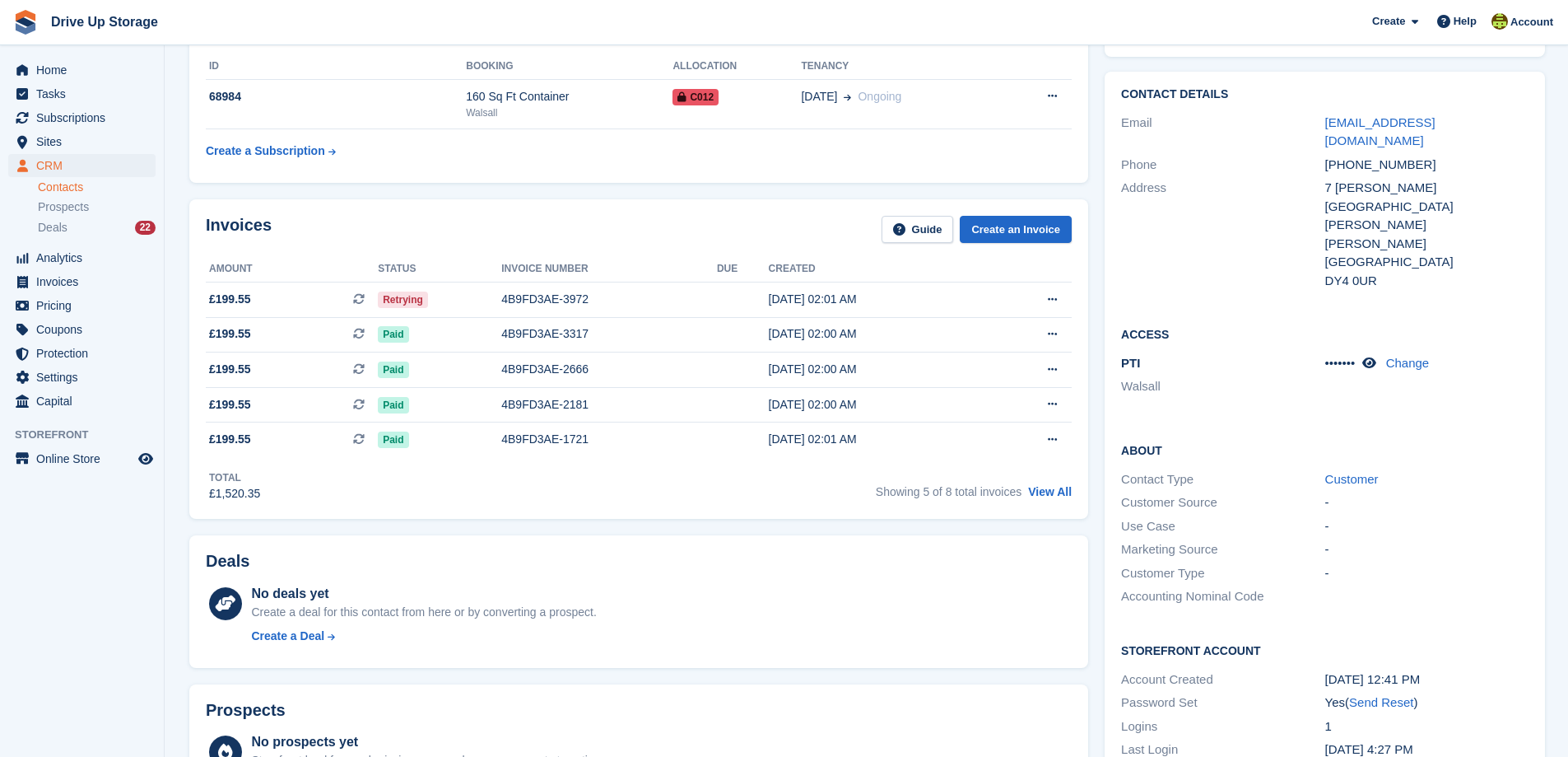
scroll to position [247, 0]
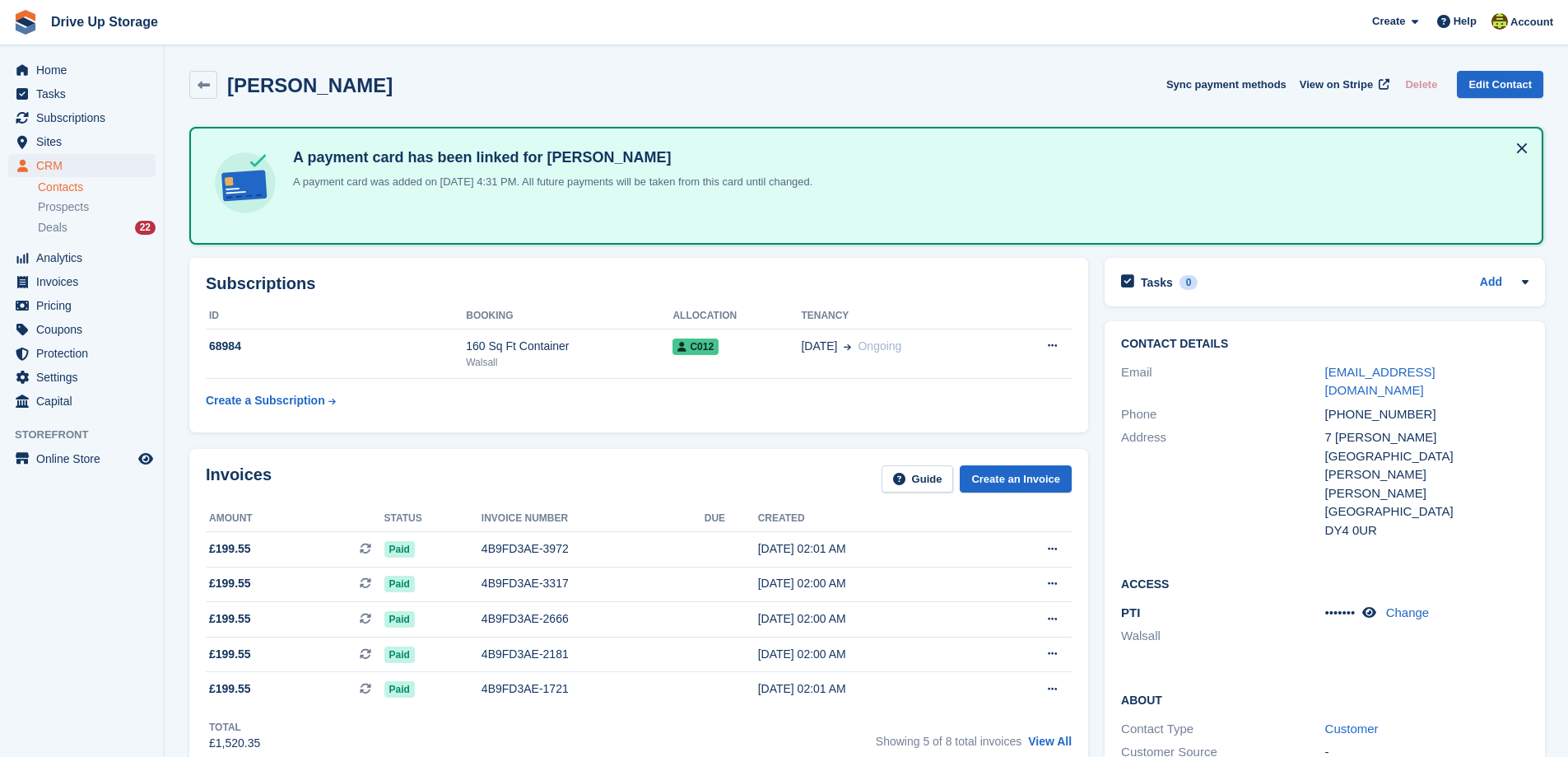
scroll to position [249, 0]
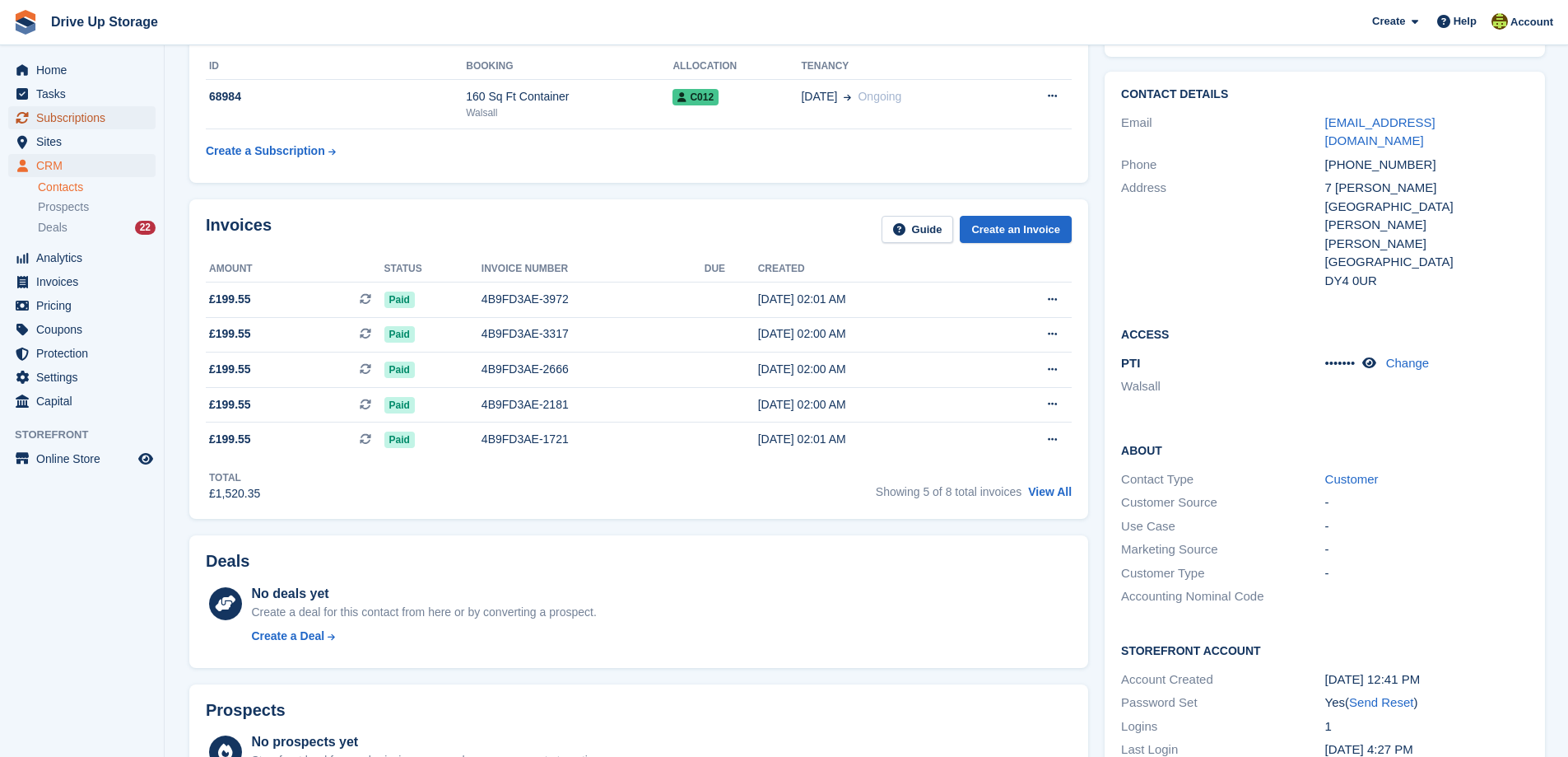
click at [76, 115] on span "Subscriptions" at bounding box center [86, 118] width 99 height 23
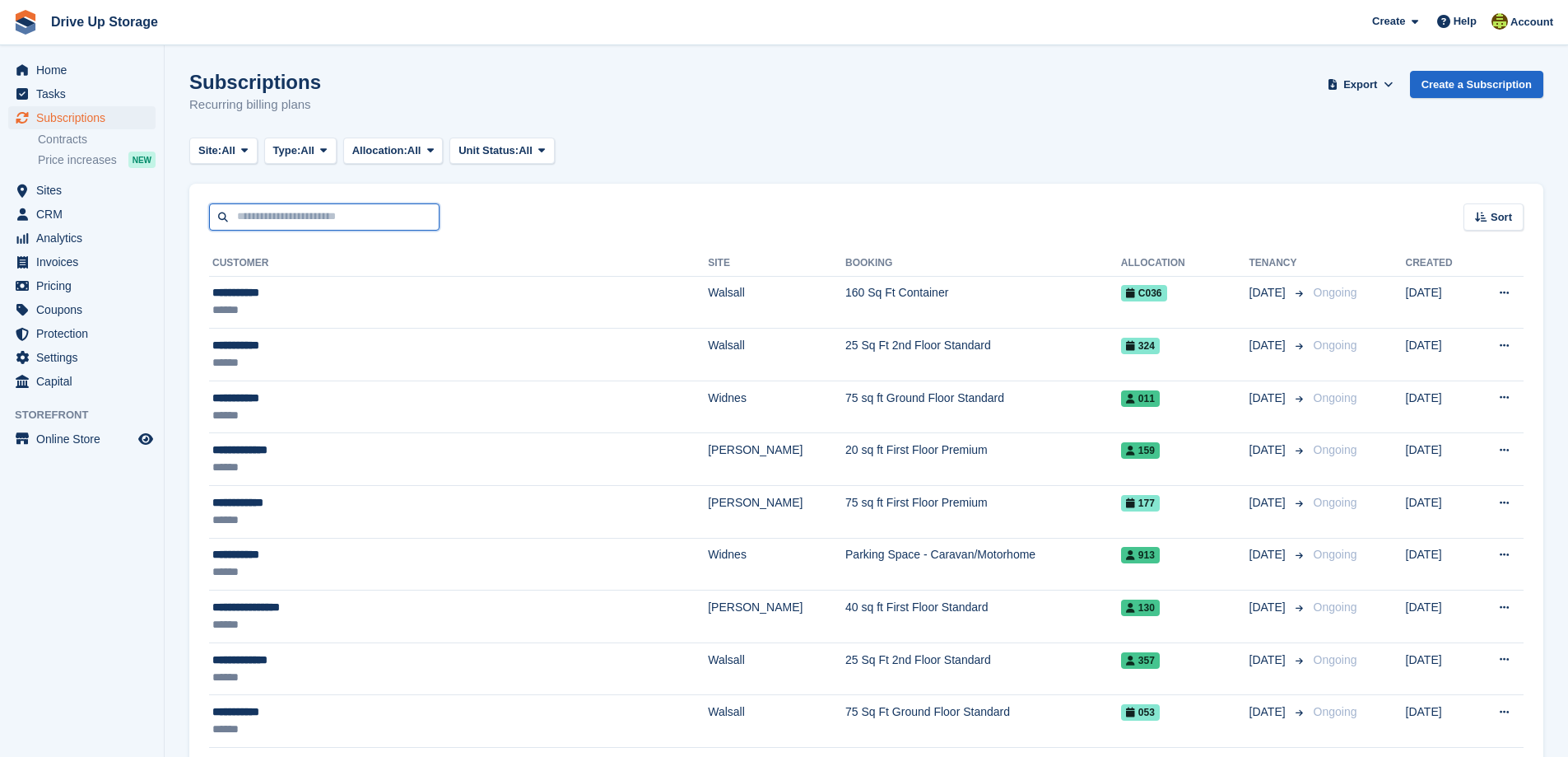
drag, startPoint x: 314, startPoint y: 218, endPoint x: 303, endPoint y: 215, distance: 11.4
click at [314, 218] on input "text" at bounding box center [324, 217] width 230 height 27
type input "*******"
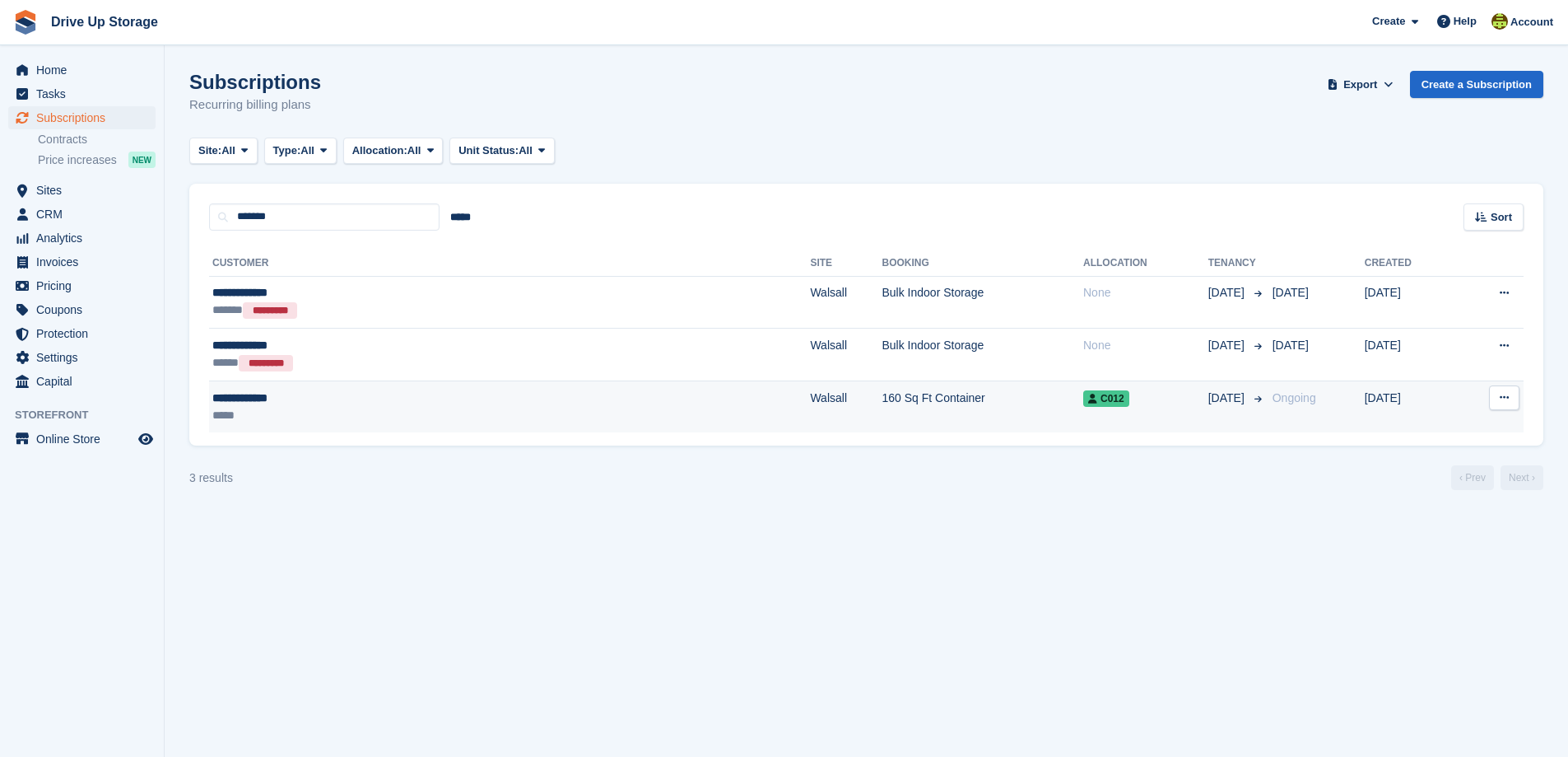
click at [349, 409] on div "*****" at bounding box center [365, 415] width 305 height 17
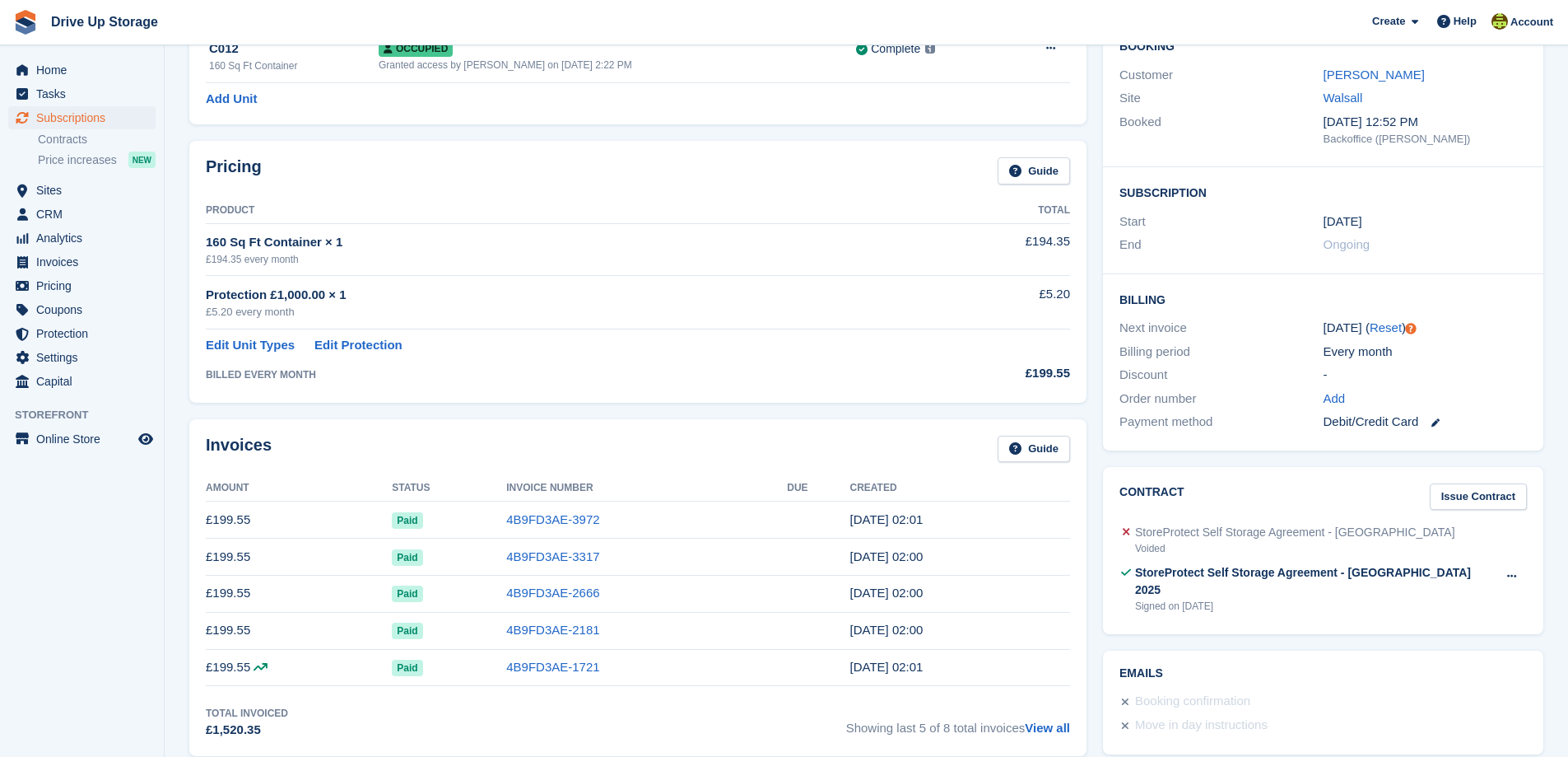
scroll to position [165, 0]
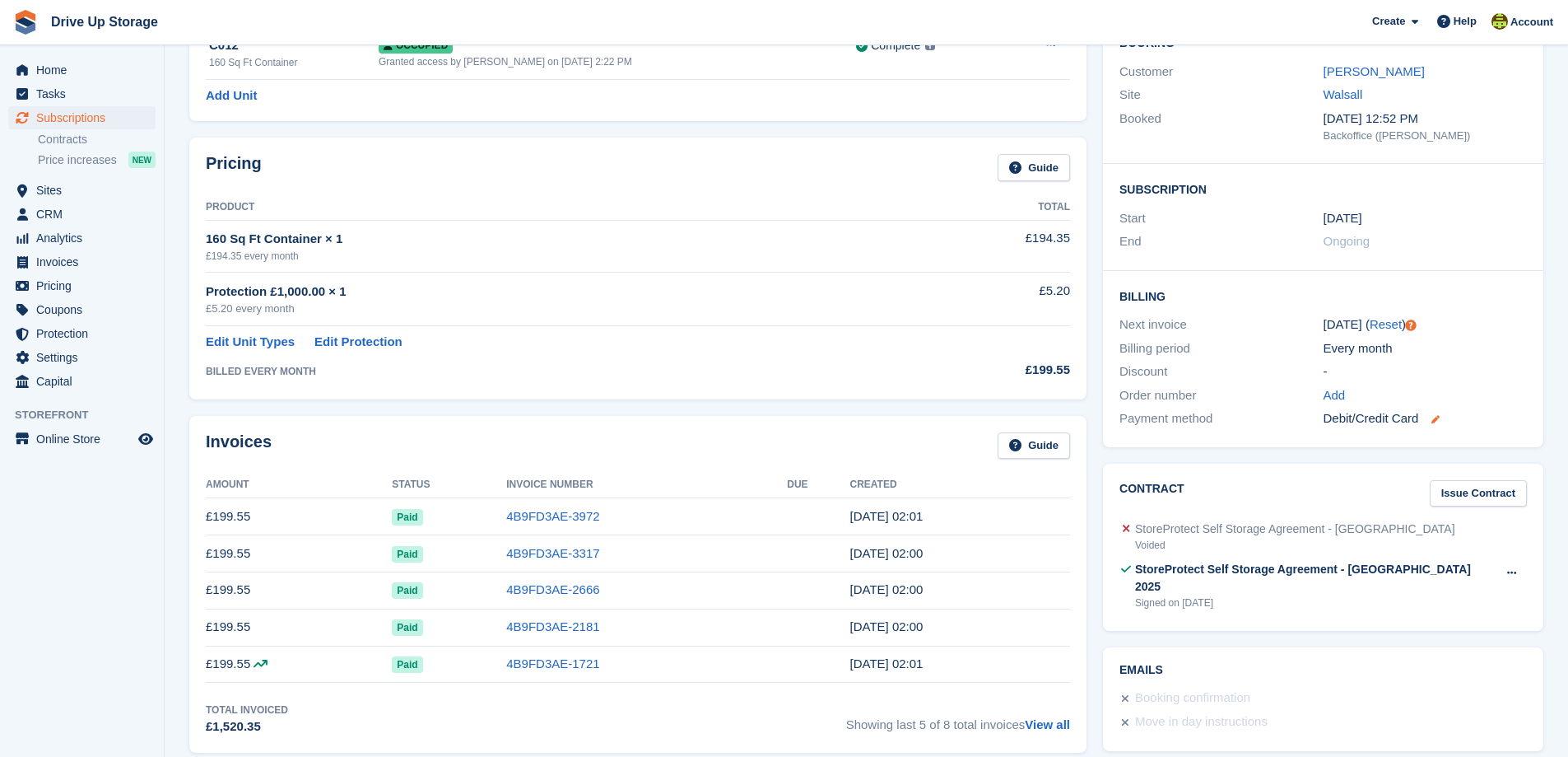
click at [1436, 423] on icon at bounding box center [1436, 419] width 8 height 8
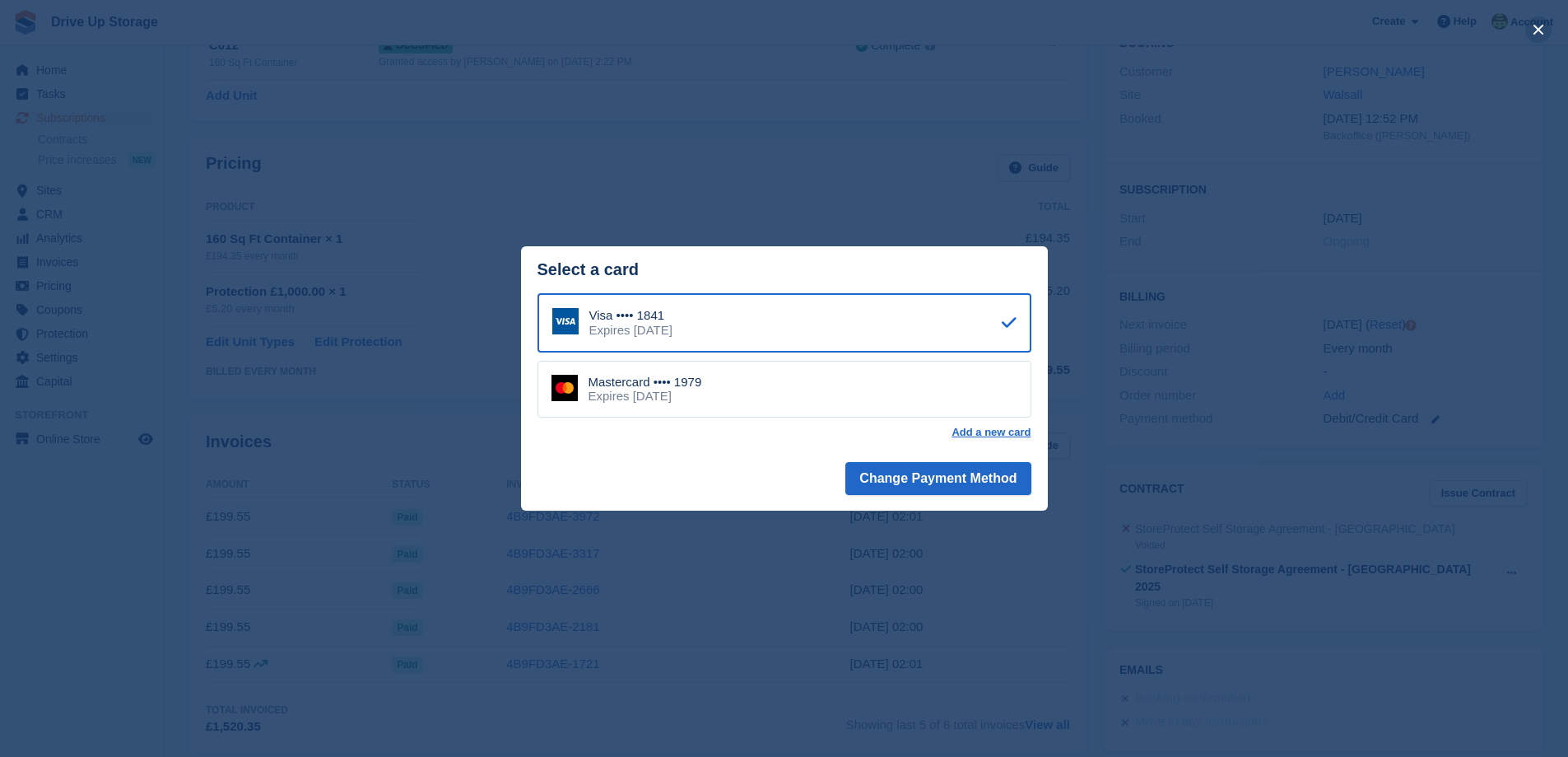
click at [1543, 27] on button "close" at bounding box center [1539, 30] width 27 height 27
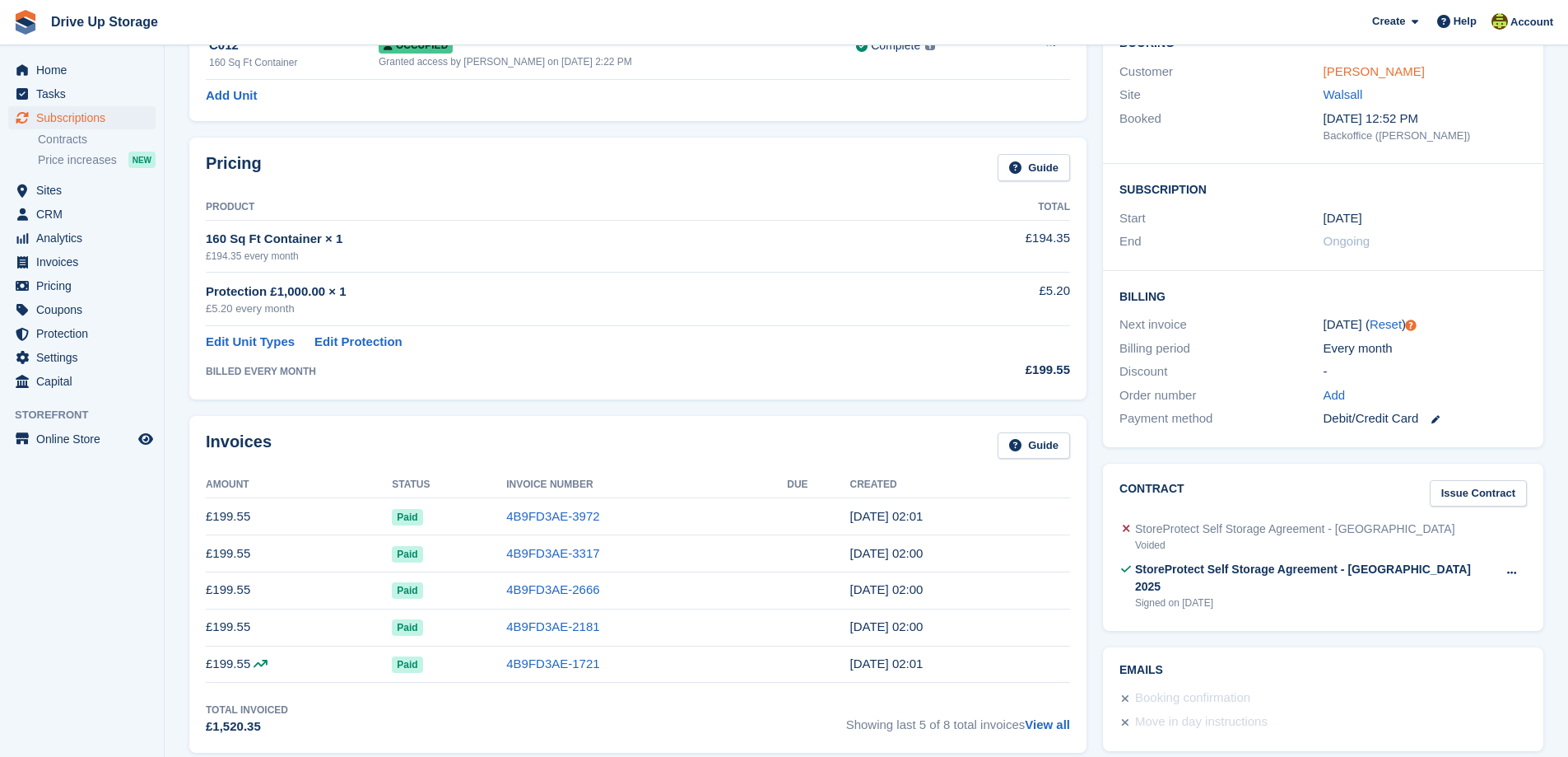
click at [1341, 72] on link "Peter Shilton" at bounding box center [1374, 71] width 101 height 14
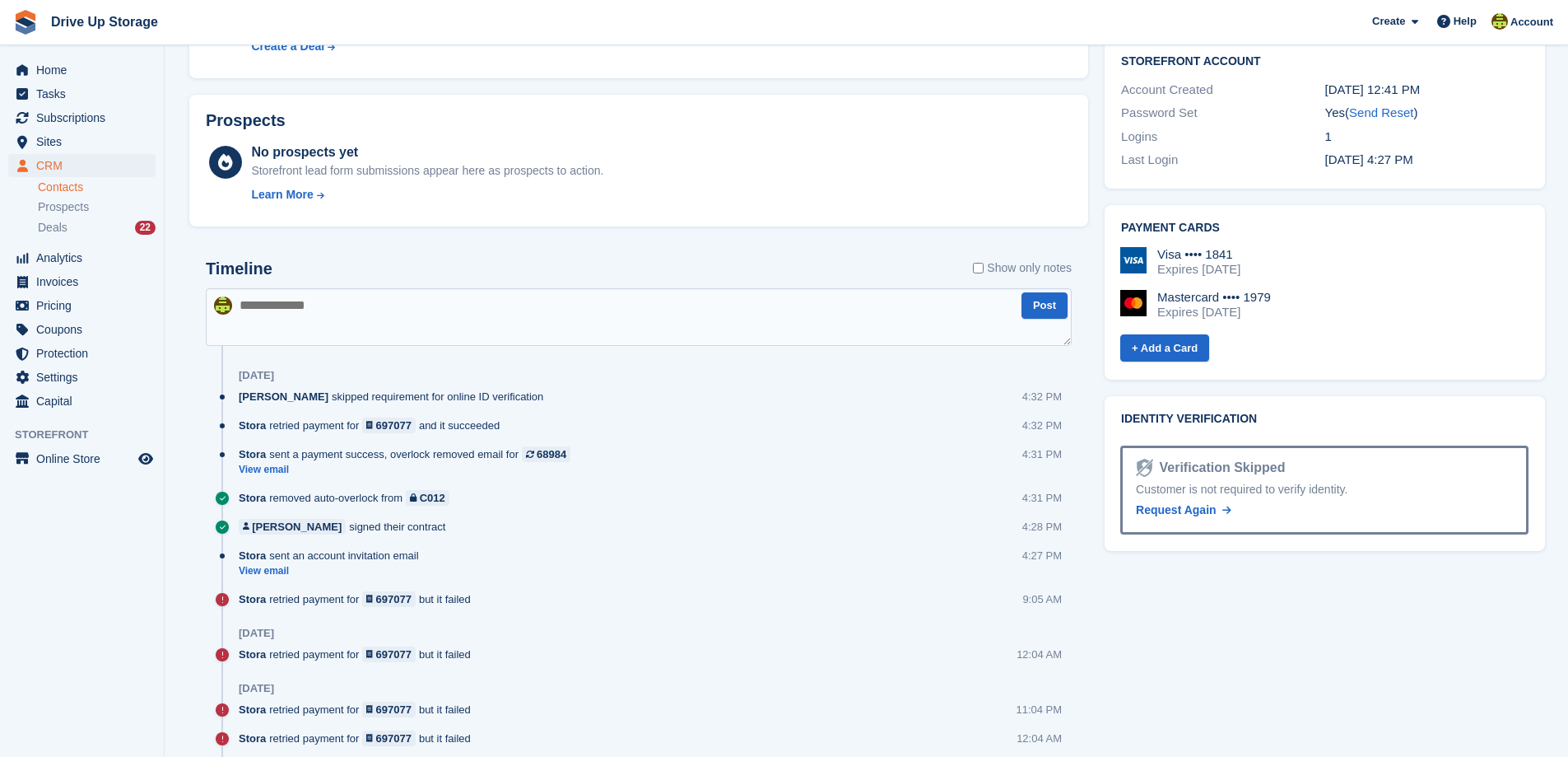
scroll to position [741, 0]
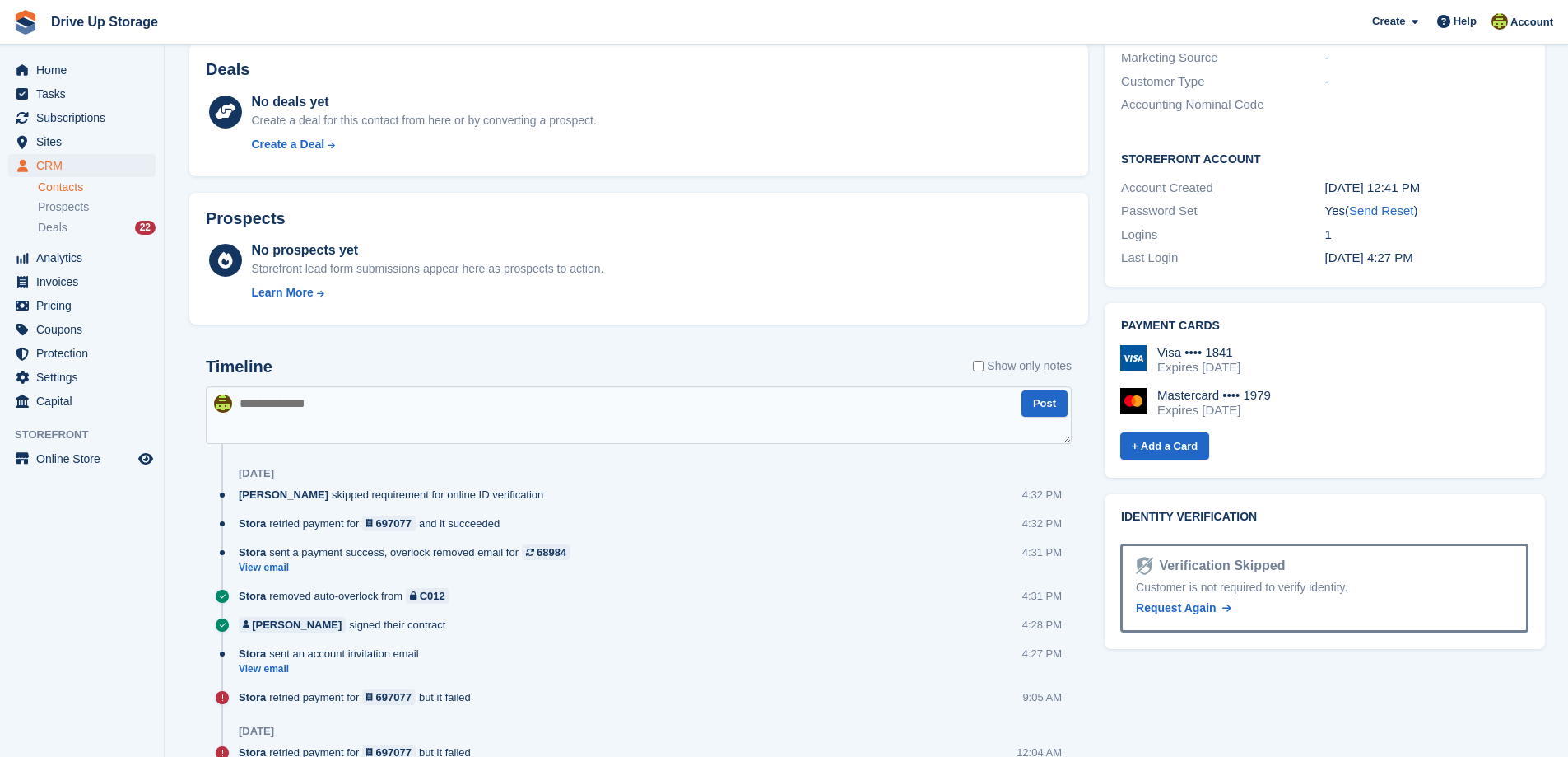
click at [256, 402] on textarea at bounding box center [639, 415] width 866 height 57
type textarea "**********"
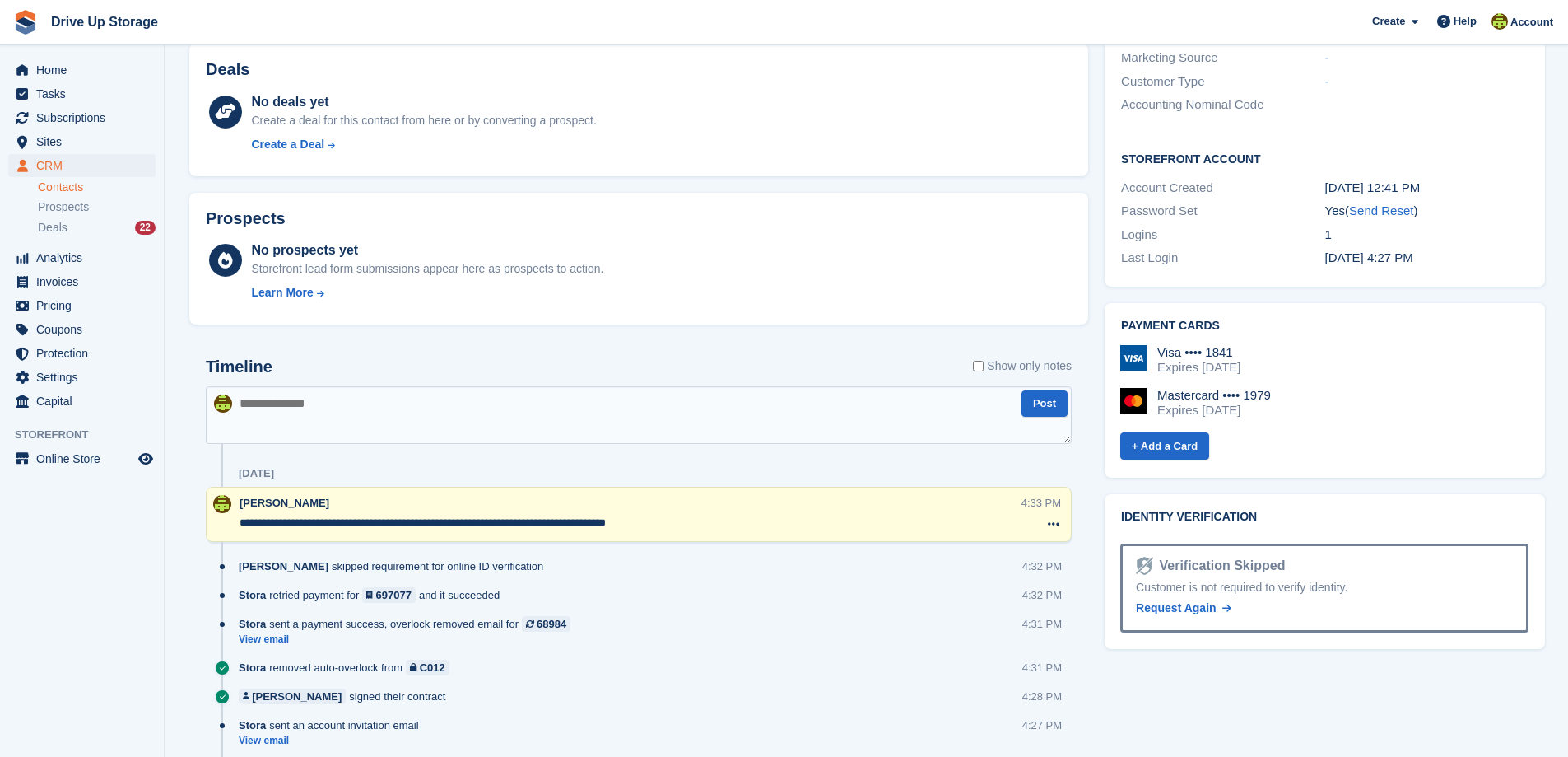
scroll to position [165, 0]
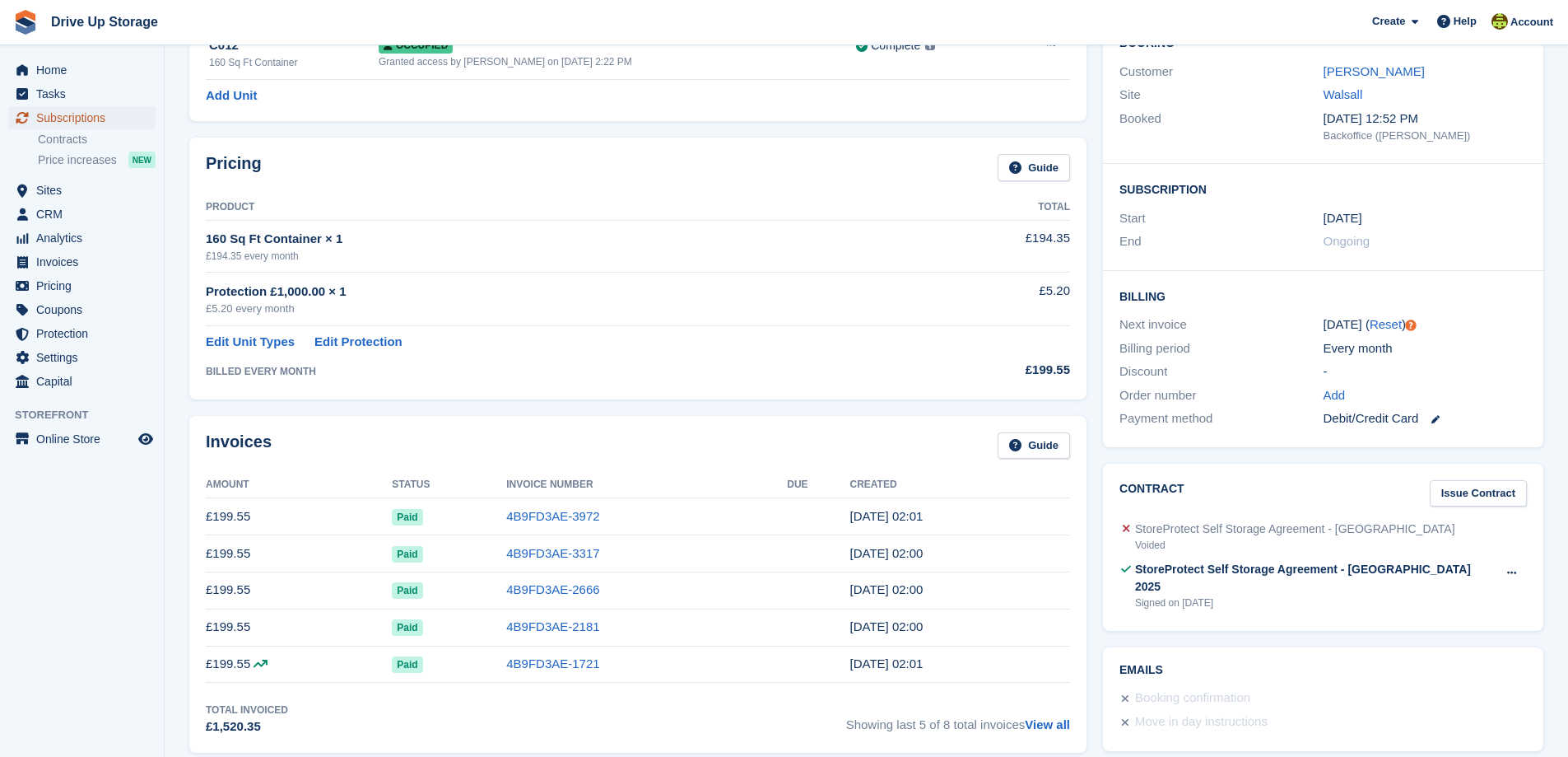
click at [80, 119] on span "Subscriptions" at bounding box center [86, 118] width 99 height 23
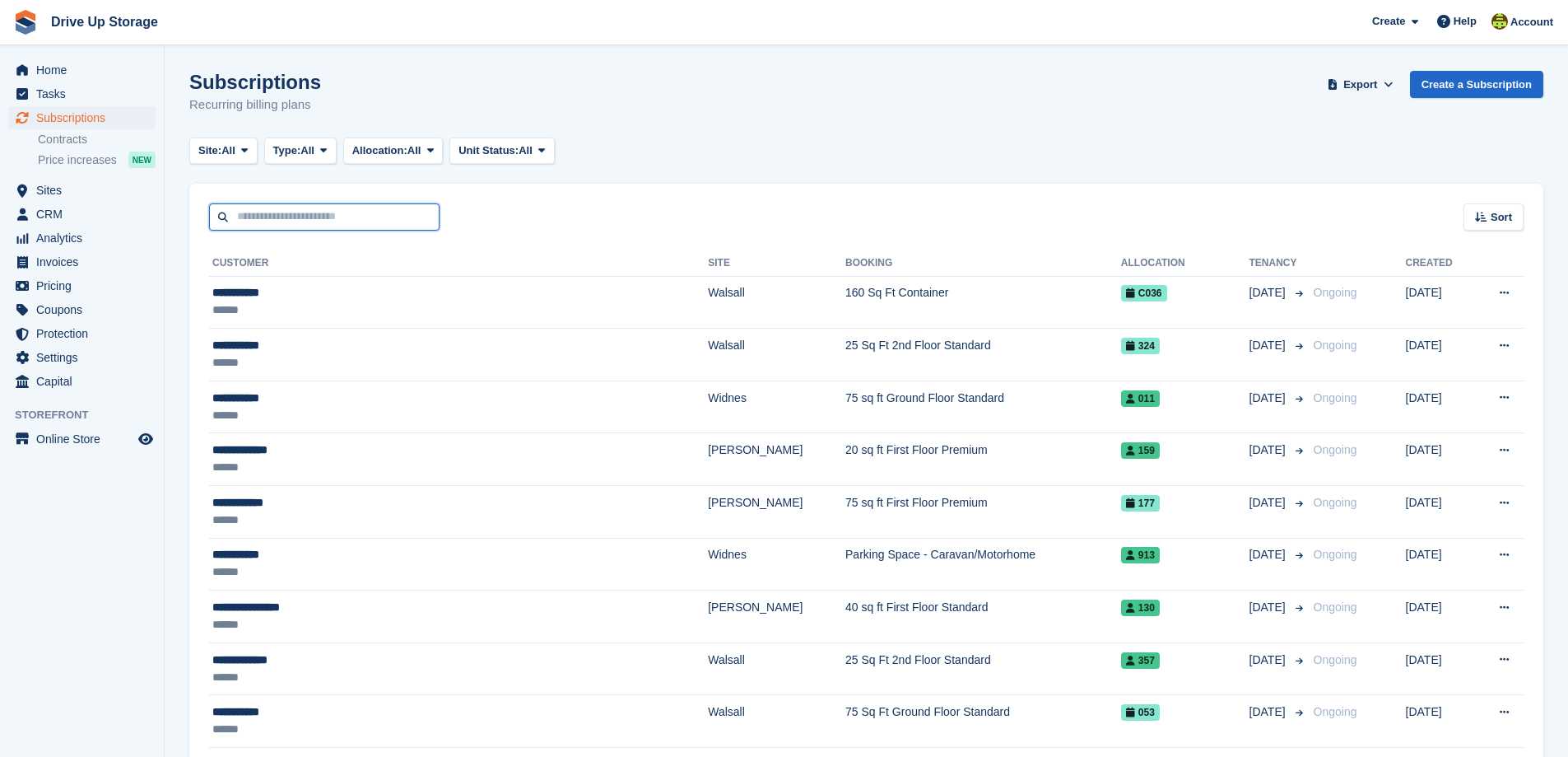
click at [258, 220] on input "text" at bounding box center [324, 217] width 230 height 27
type input "**********"
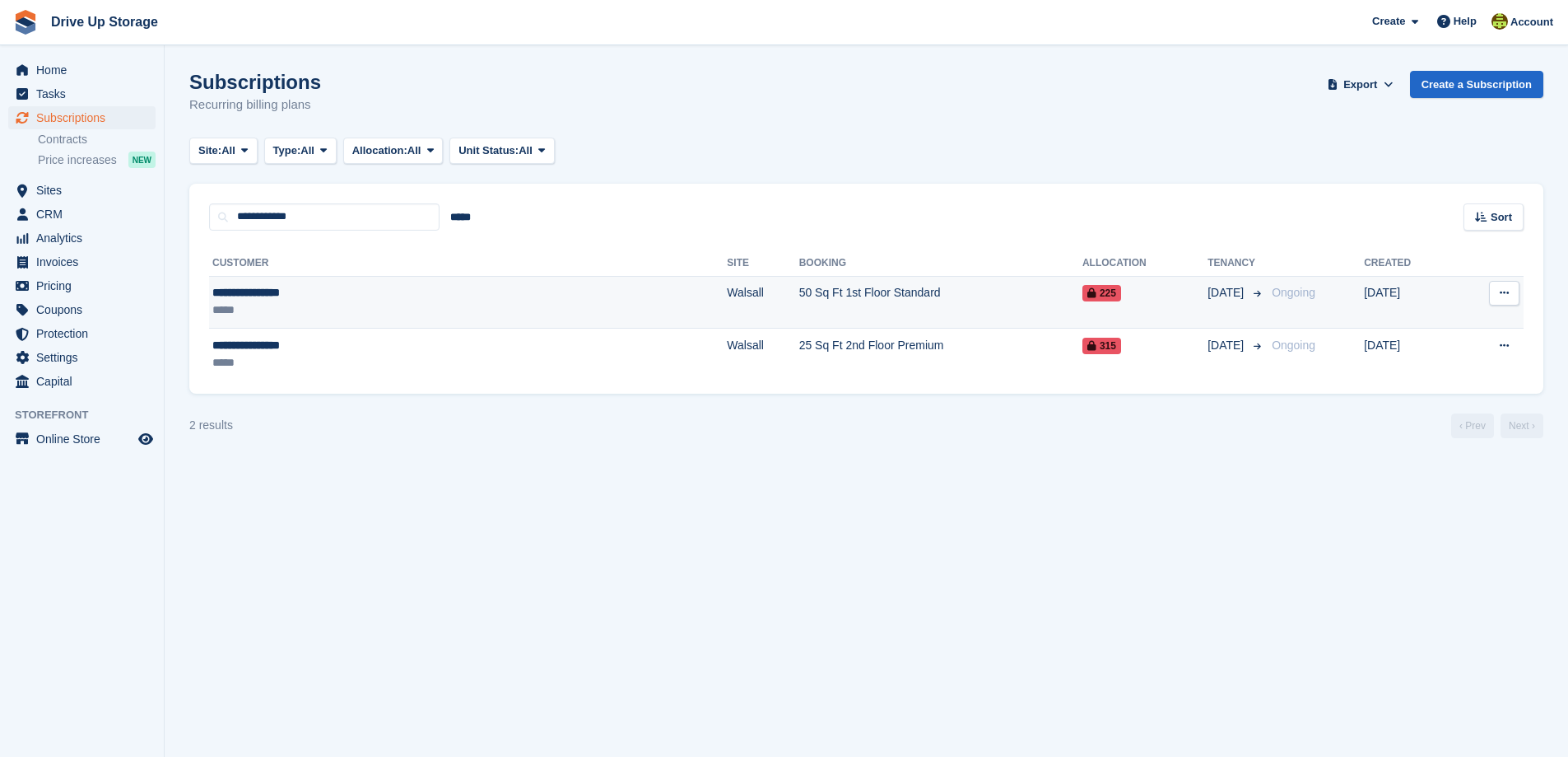
click at [371, 312] on div "*****" at bounding box center [343, 310] width 261 height 17
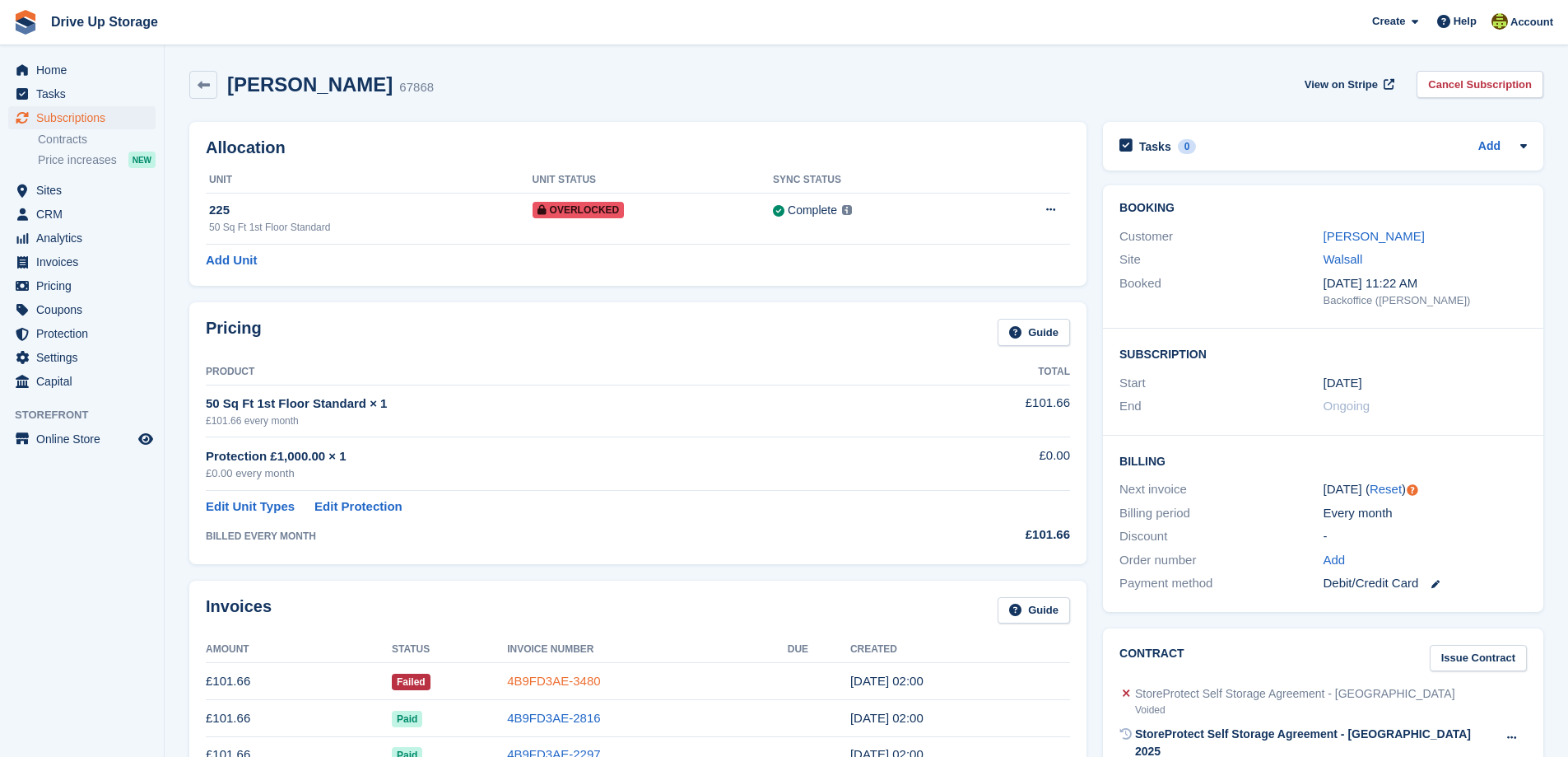
click at [547, 682] on link "4B9FD3AE-3480" at bounding box center [553, 680] width 93 height 14
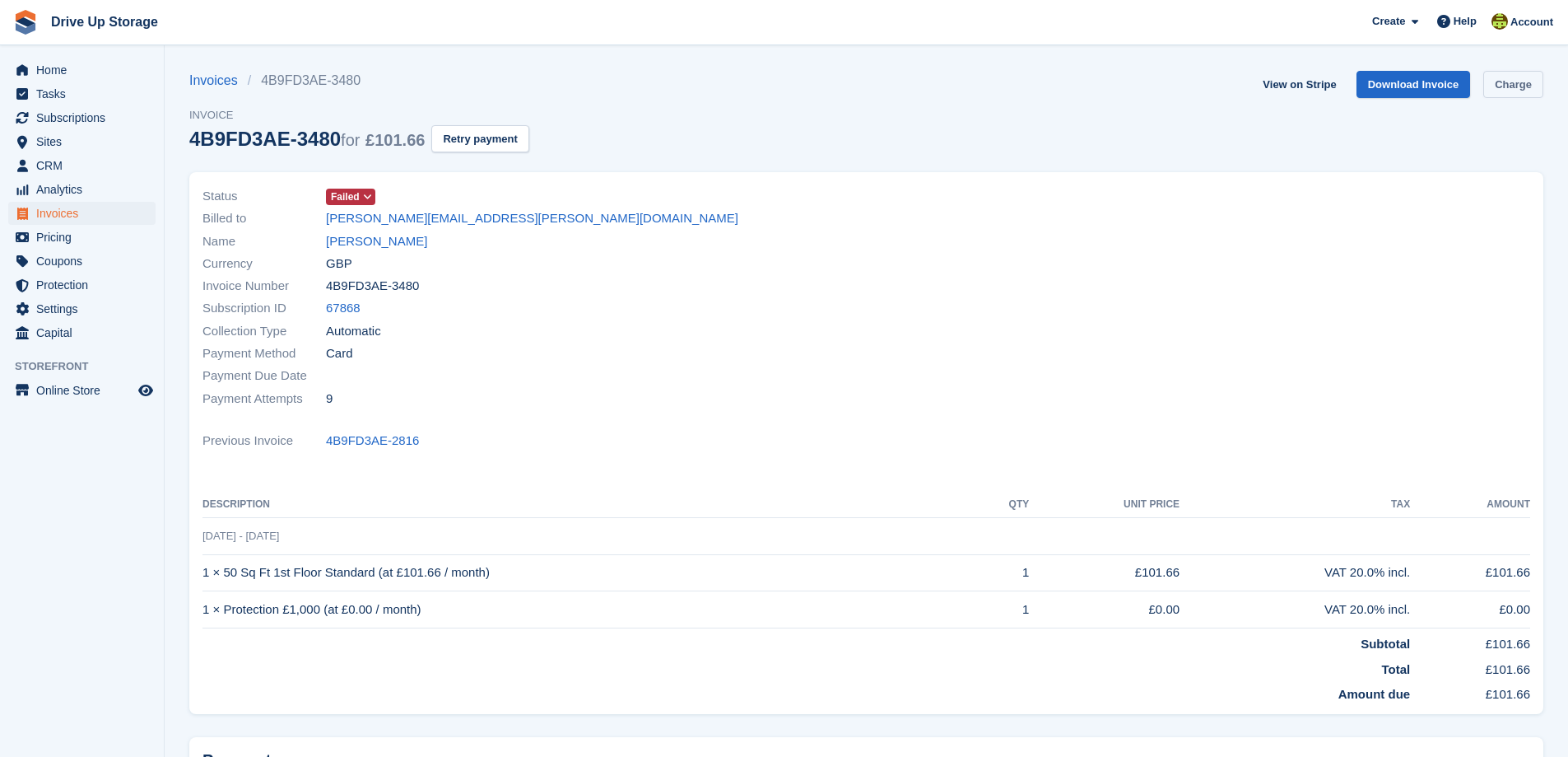
click at [1516, 91] on link "Charge" at bounding box center [1513, 84] width 60 height 27
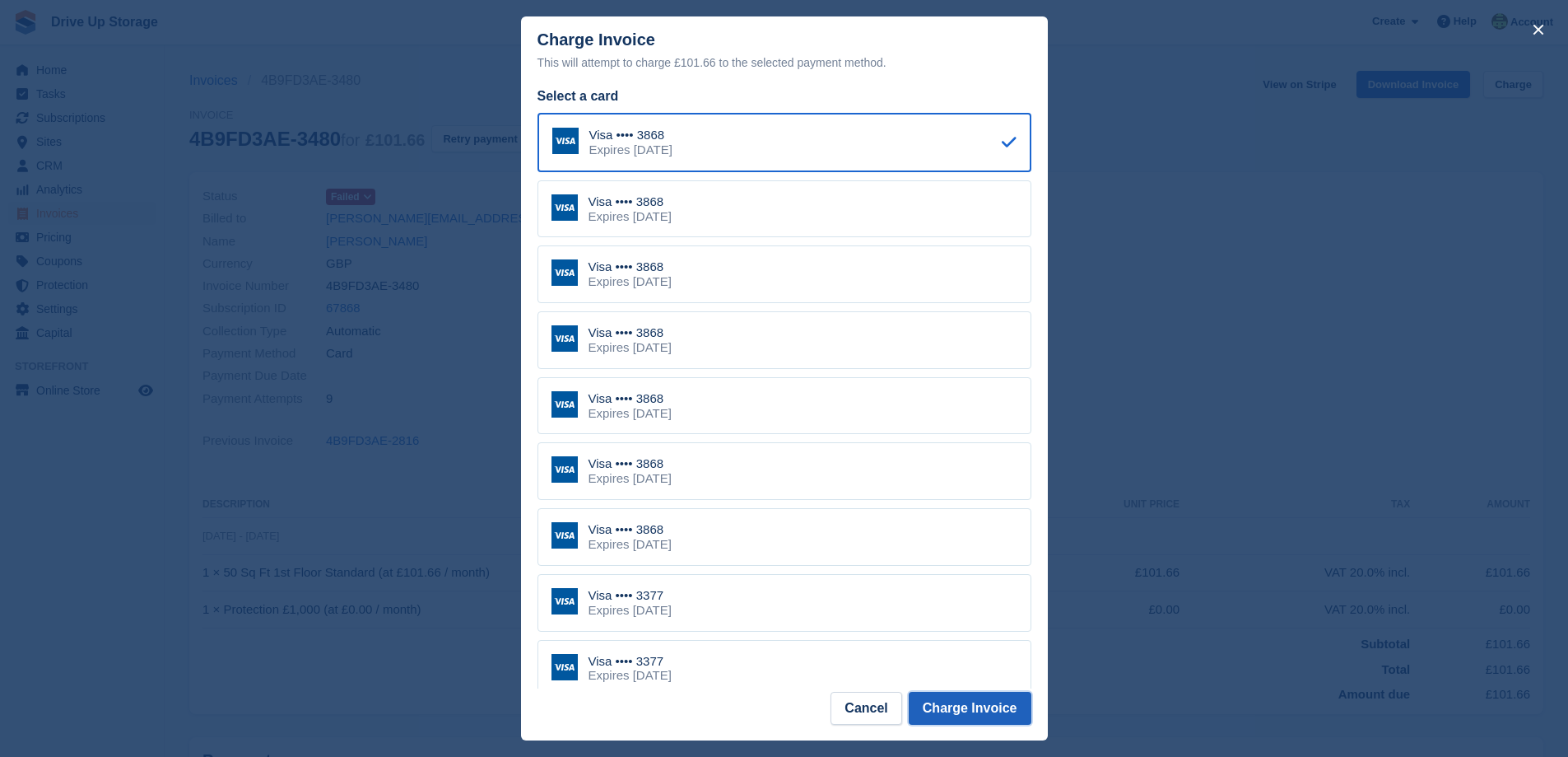
click at [947, 707] on button "Charge Invoice" at bounding box center [971, 708] width 123 height 33
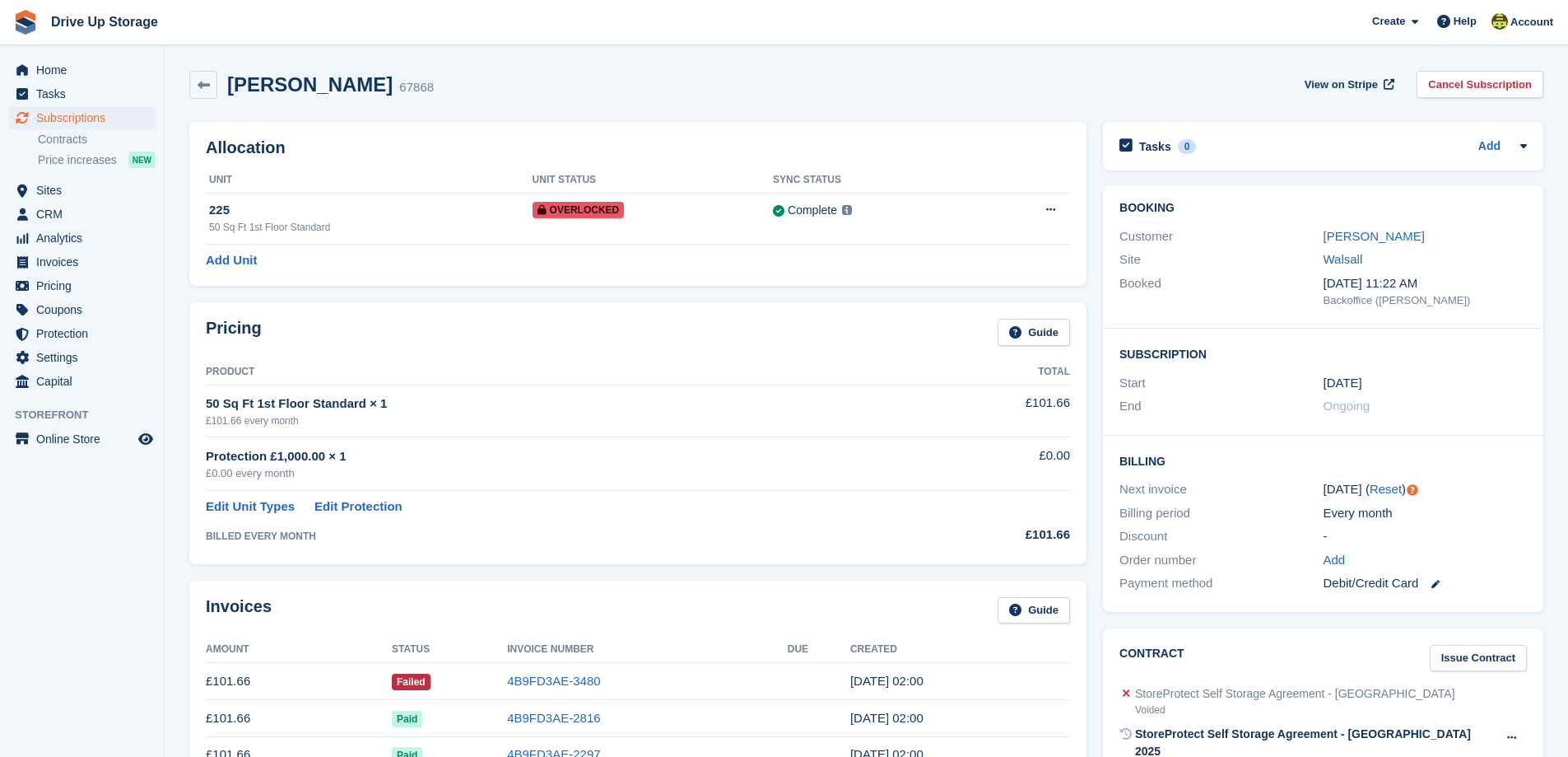
drag, startPoint x: 1363, startPoint y: 235, endPoint x: 1221, endPoint y: 315, distance: 163.0
click at [1363, 235] on link "Ms Carol Watkiss" at bounding box center [1374, 235] width 101 height 14
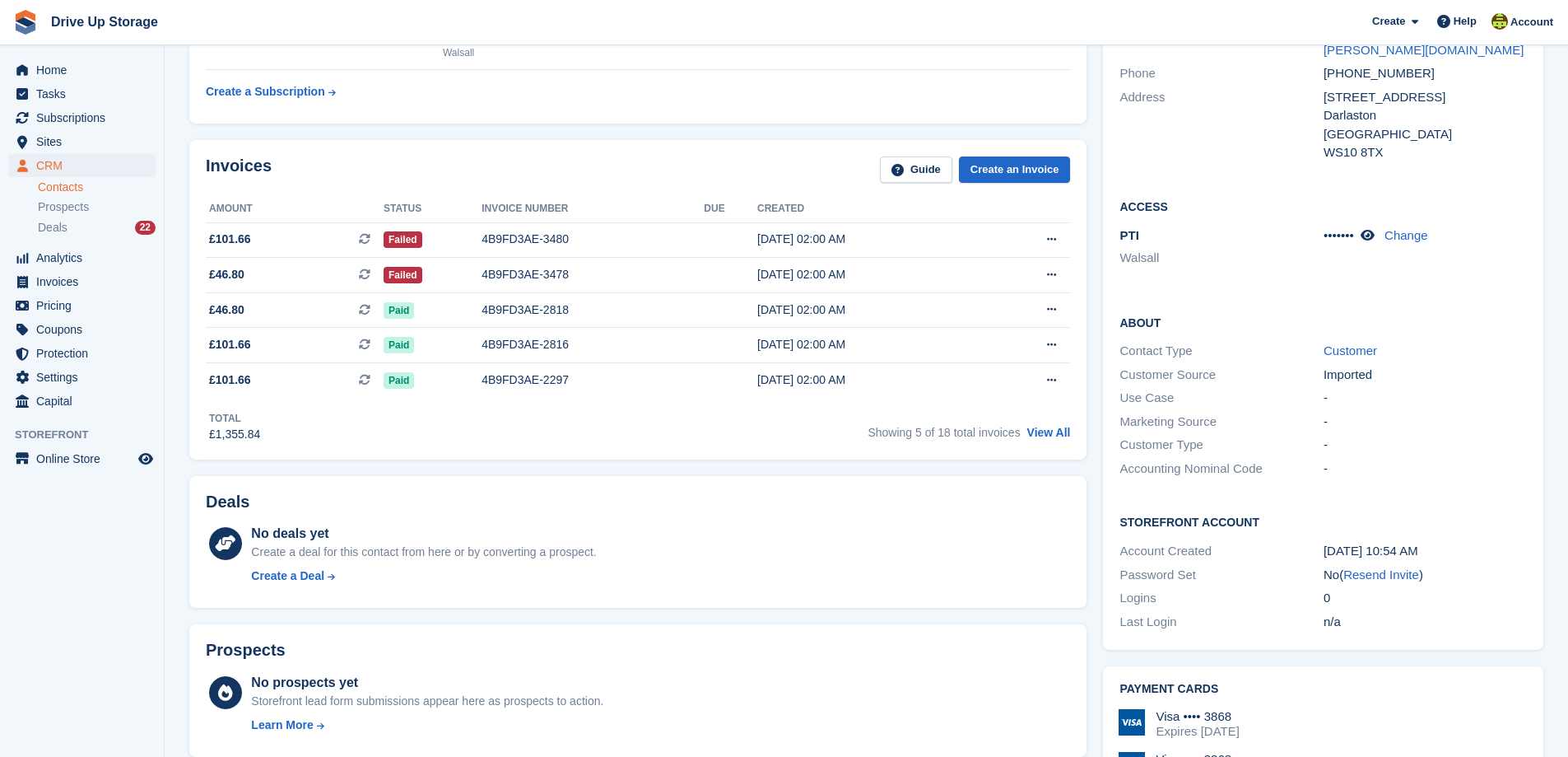
scroll to position [329, 0]
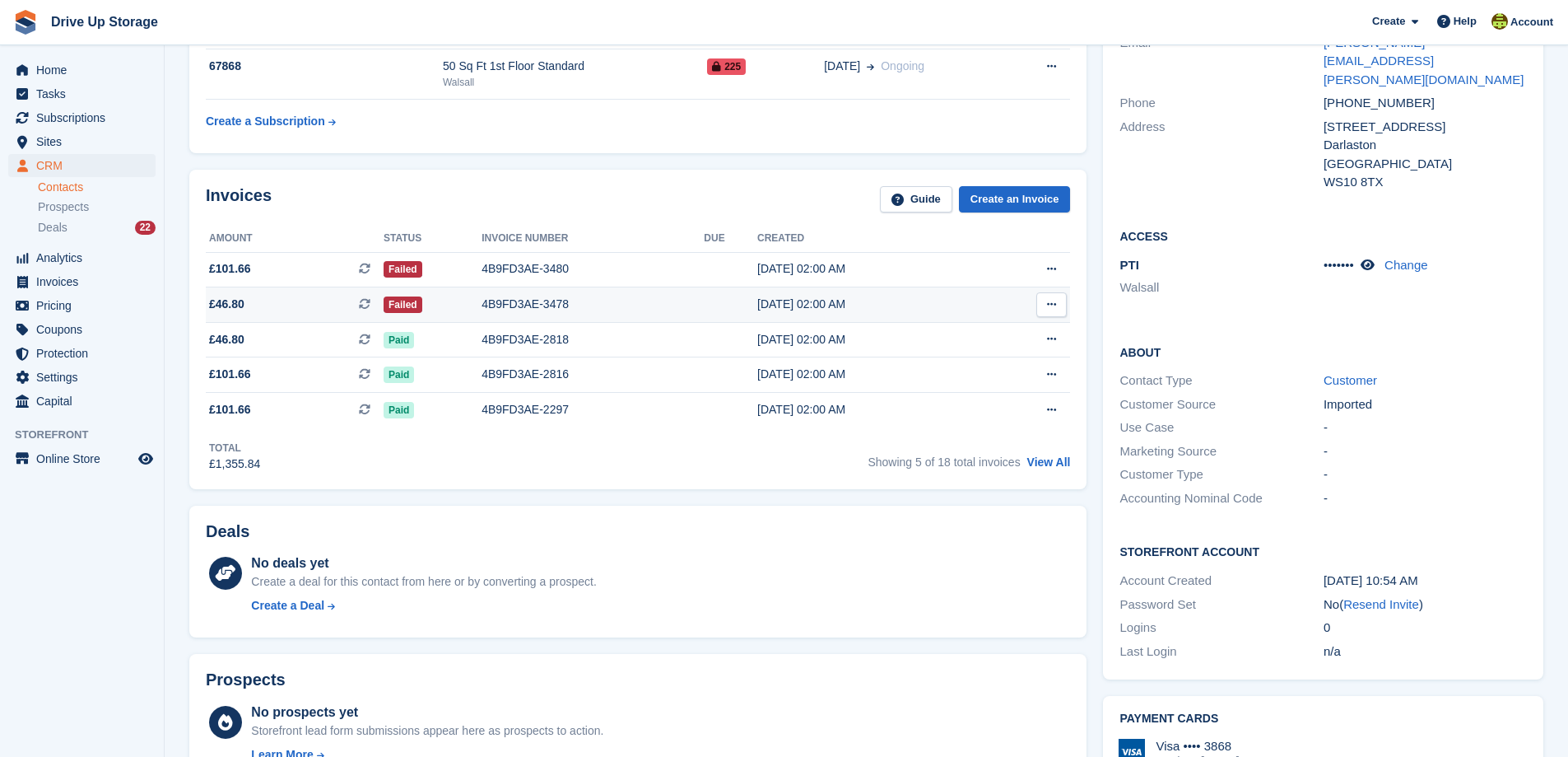
click at [491, 301] on div "4B9FD3AE-3478" at bounding box center [593, 304] width 223 height 17
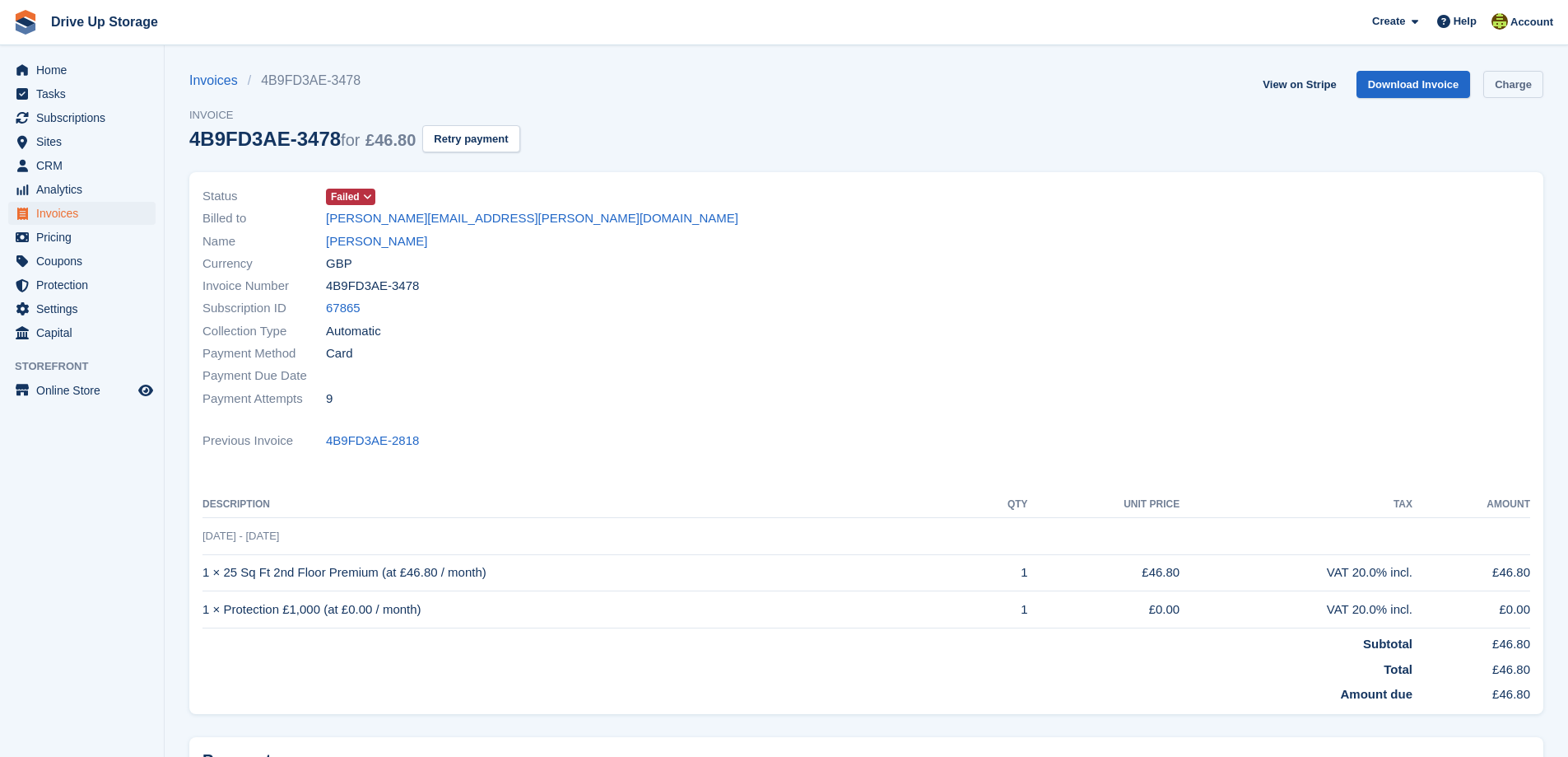
click at [1523, 84] on link "Charge" at bounding box center [1513, 84] width 60 height 27
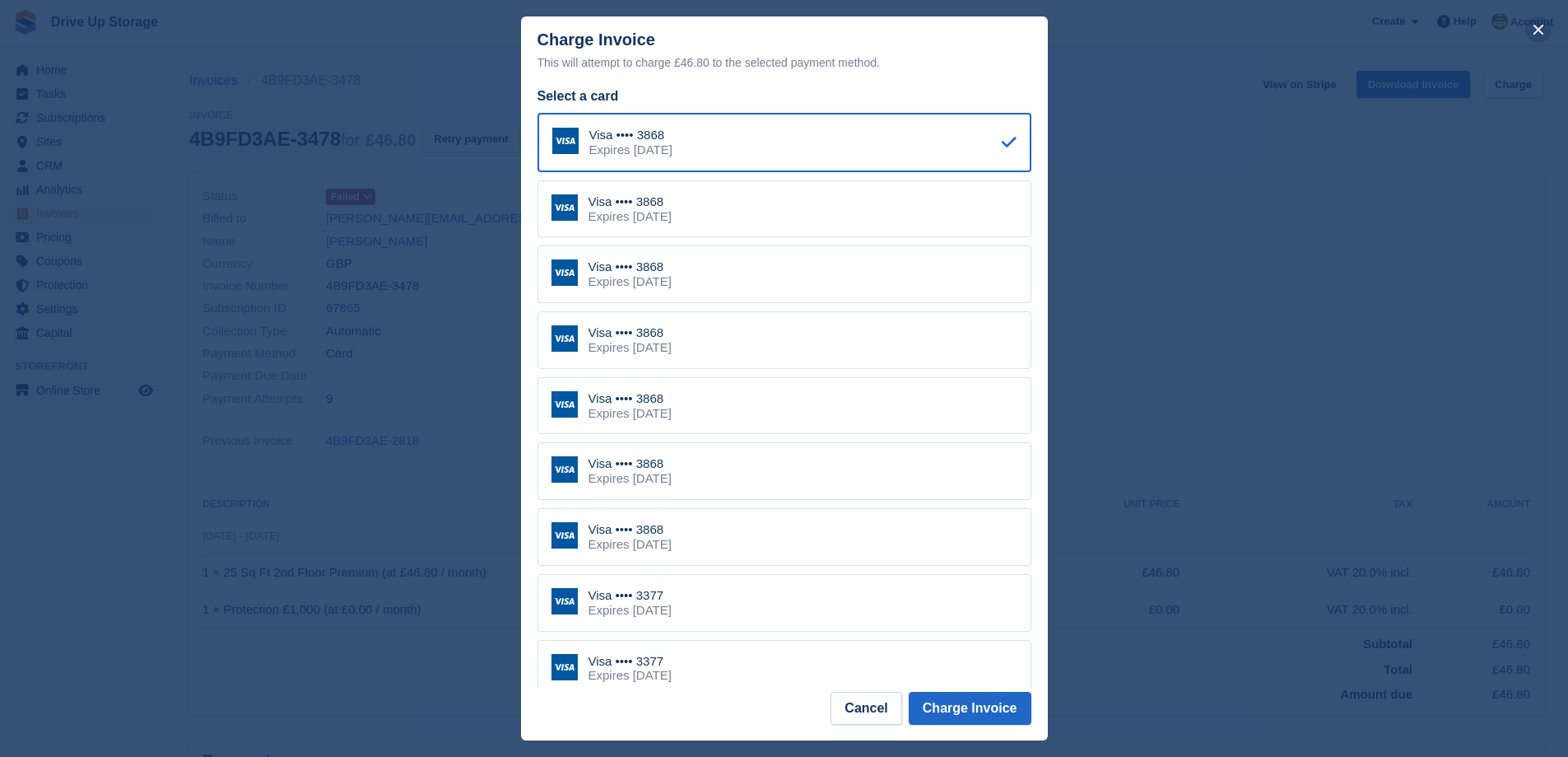
click at [1532, 30] on button "close" at bounding box center [1539, 30] width 27 height 27
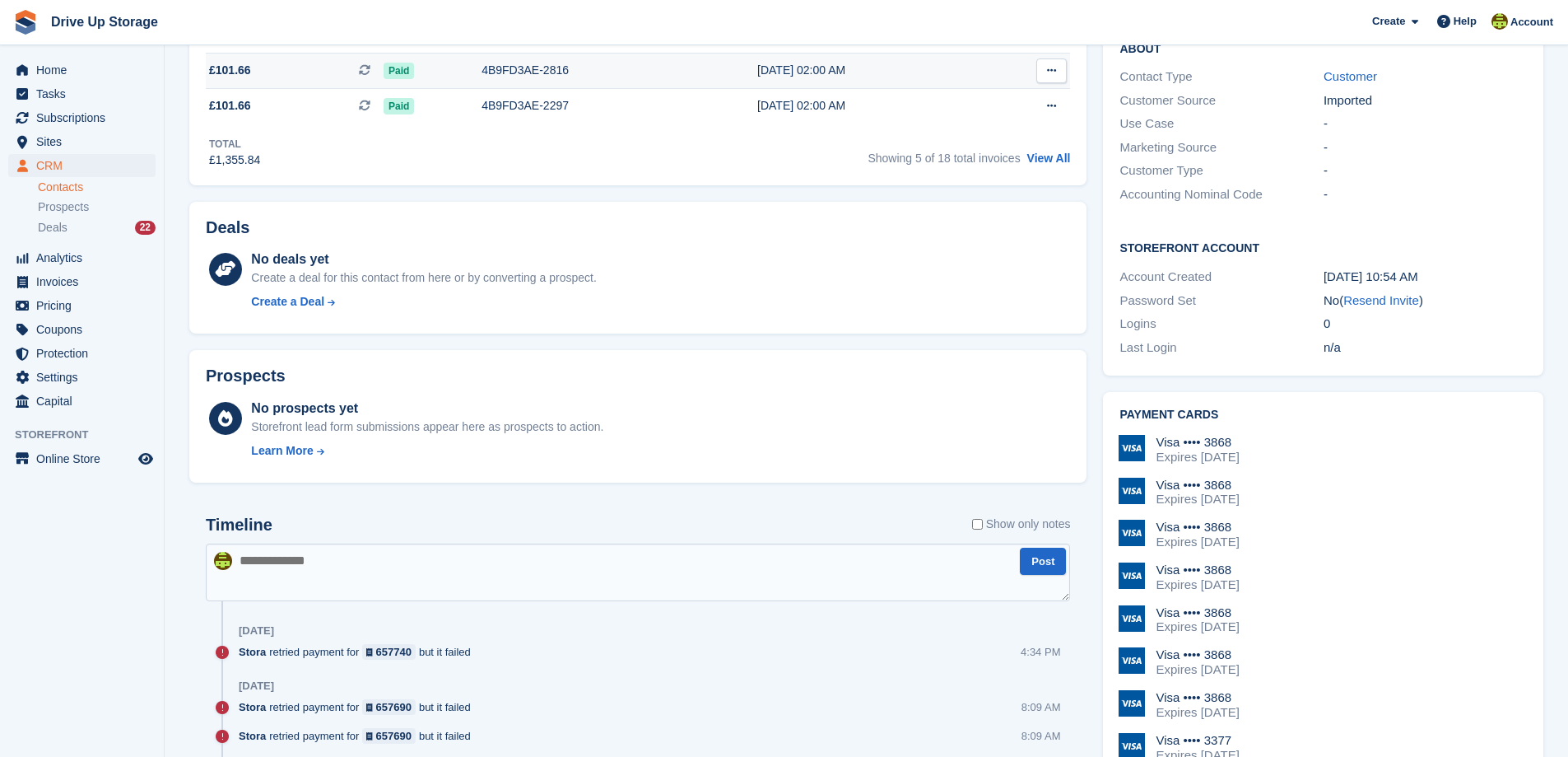
scroll to position [741, 0]
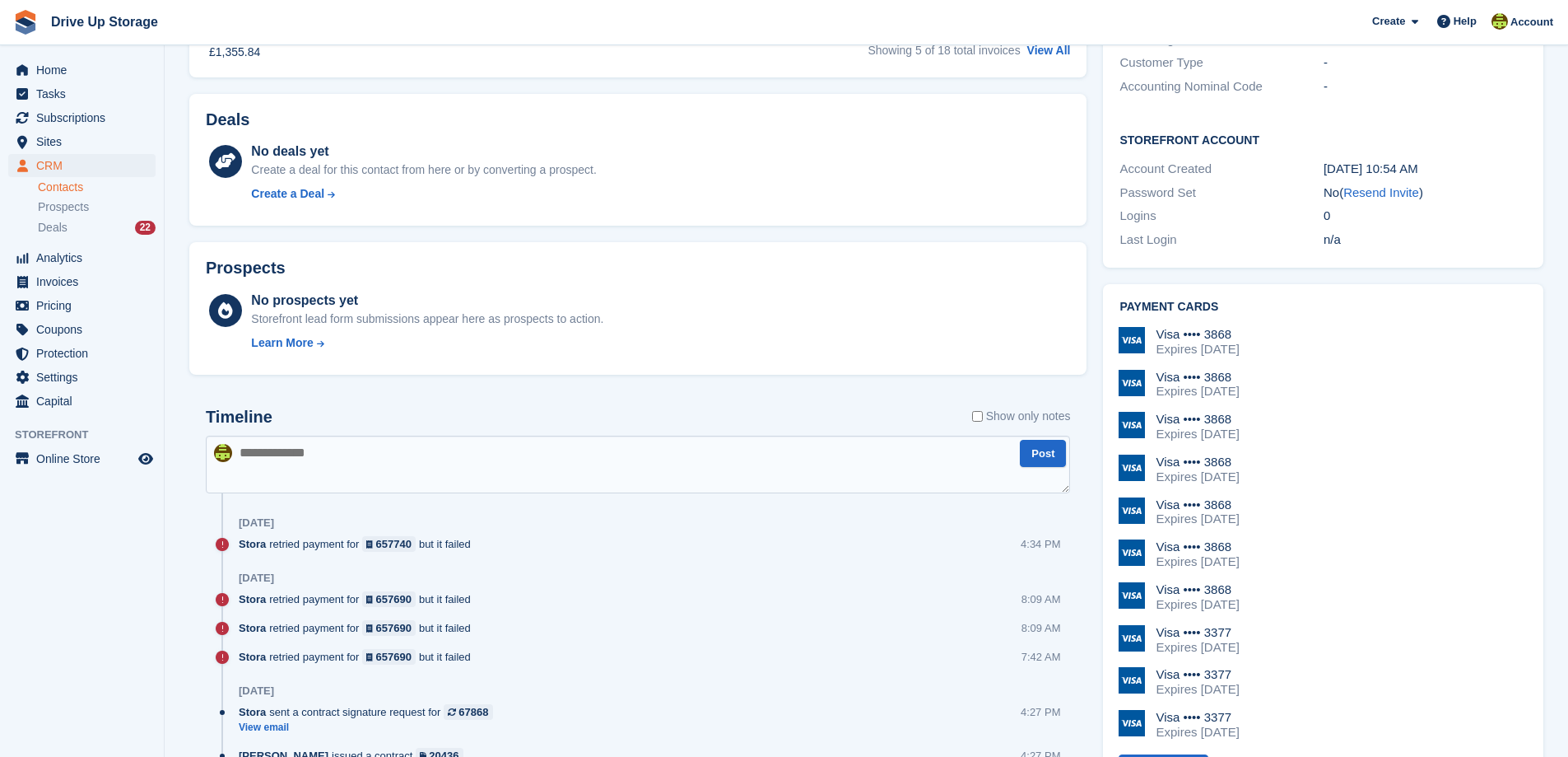
click at [258, 446] on textarea at bounding box center [638, 464] width 864 height 57
type textarea "**********"
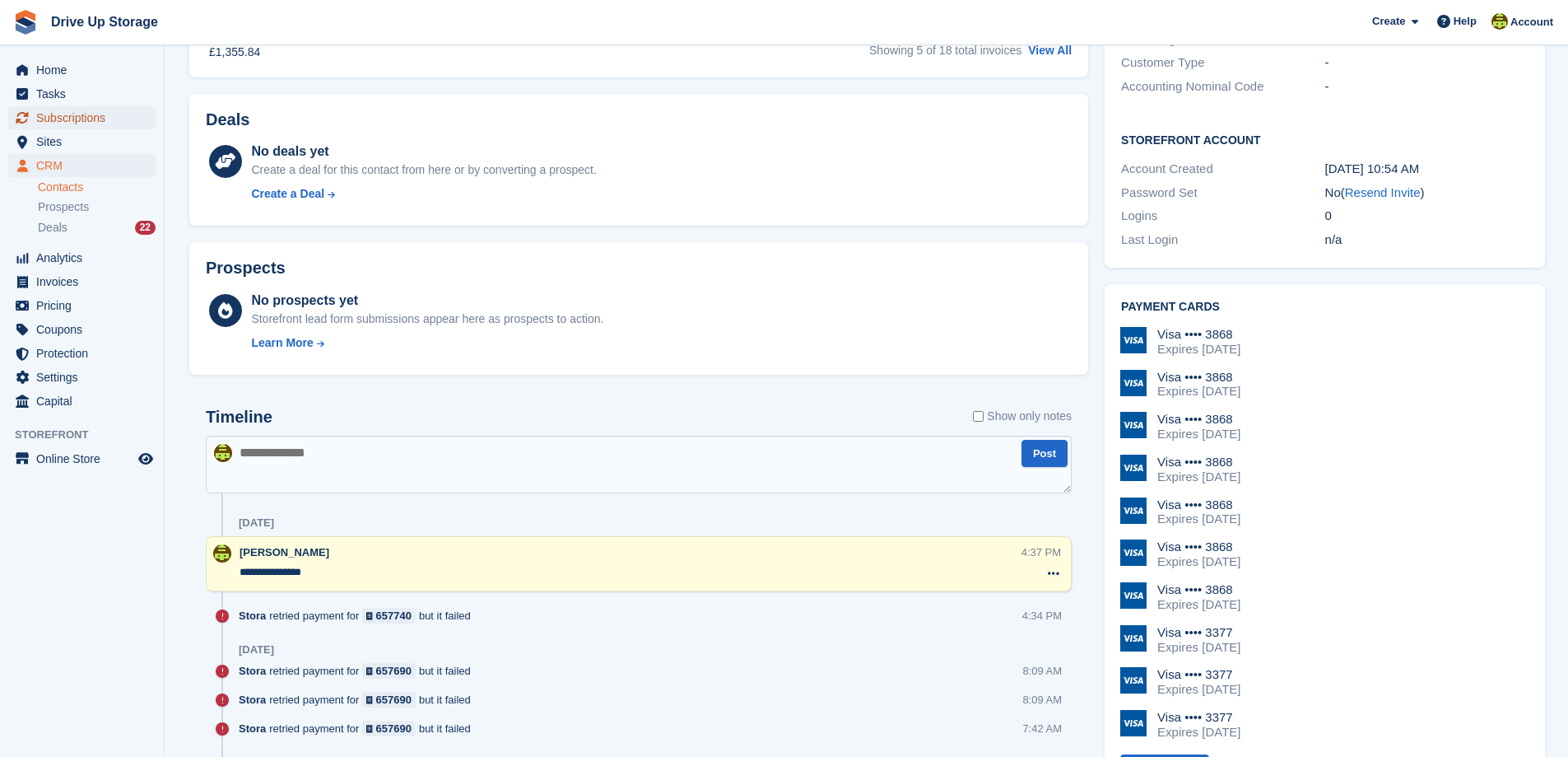
click at [79, 118] on span "Subscriptions" at bounding box center [86, 118] width 99 height 23
